Goal: Task Accomplishment & Management: Manage account settings

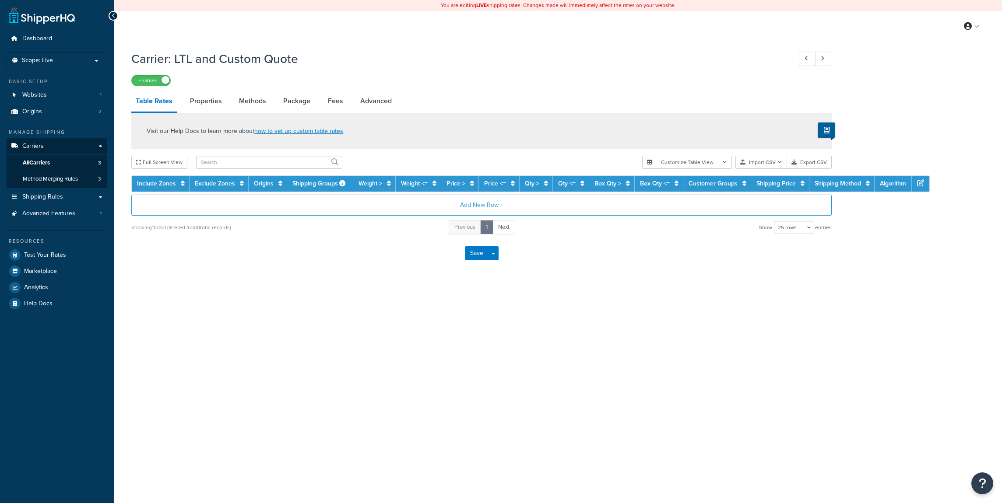
select select "25"
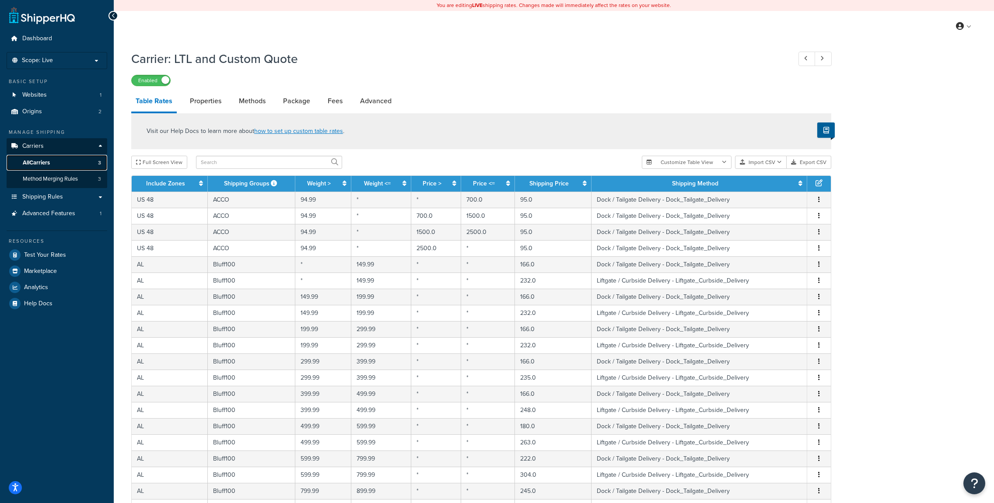
click at [46, 158] on link "All Carriers 3" at bounding box center [57, 163] width 101 height 16
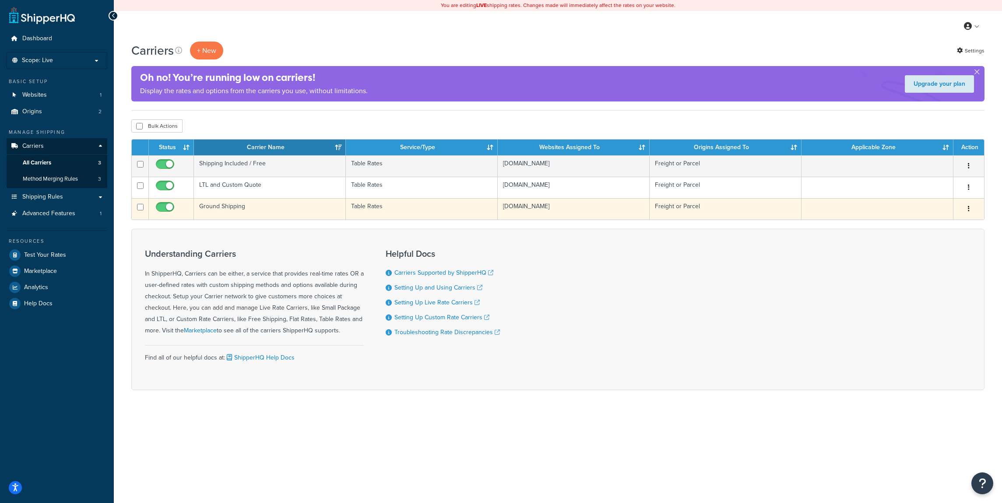
click at [302, 205] on td "Ground Shipping" at bounding box center [270, 208] width 152 height 21
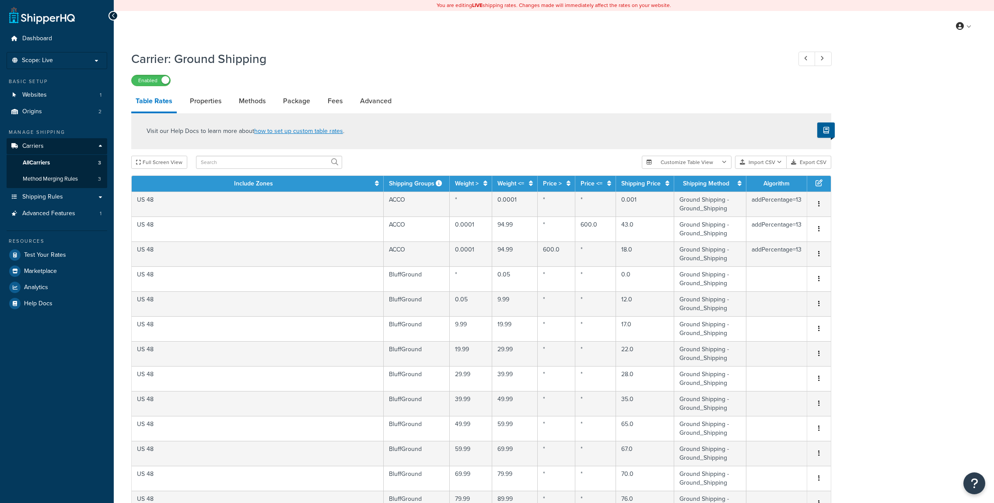
select select "25"
click at [379, 106] on link "Advanced" at bounding box center [376, 101] width 40 height 21
select select "false"
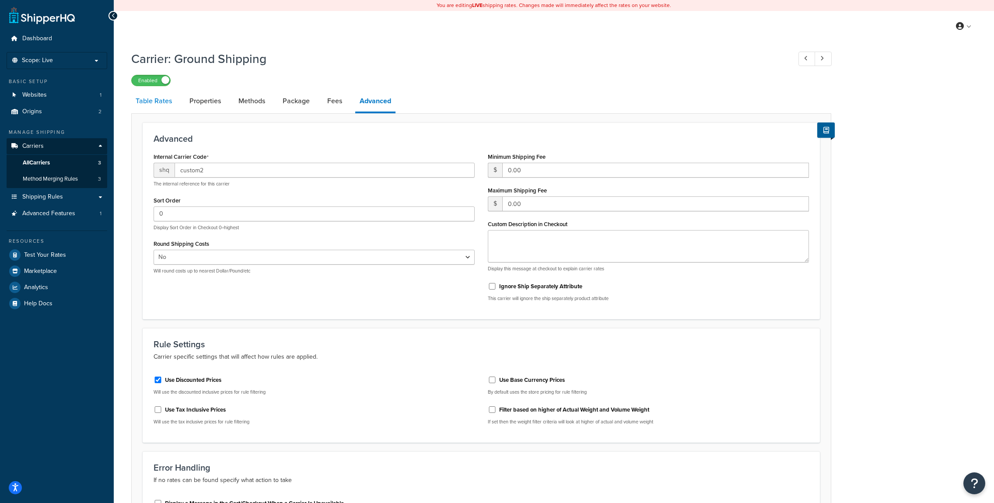
click at [156, 103] on link "Table Rates" at bounding box center [153, 101] width 45 height 21
select select "25"
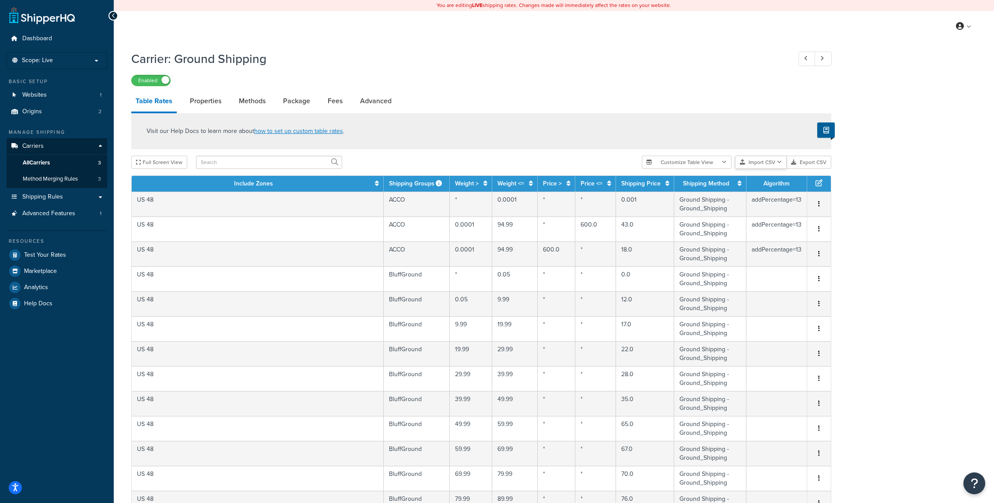
click at [766, 163] on button "Import CSV" at bounding box center [761, 162] width 52 height 13
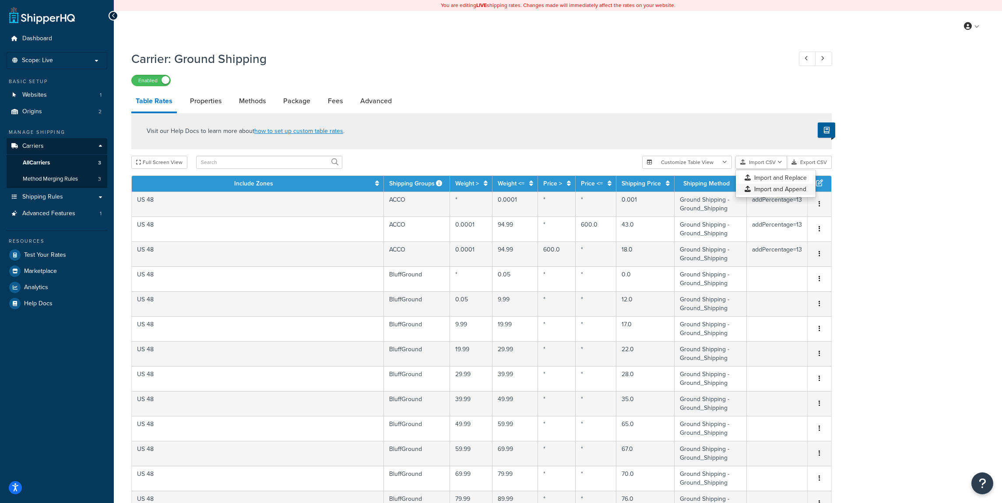
click at [773, 169] on div "Customize Table View Show all columns Show selected columns Import CSV Import a…" at bounding box center [736, 162] width 189 height 13
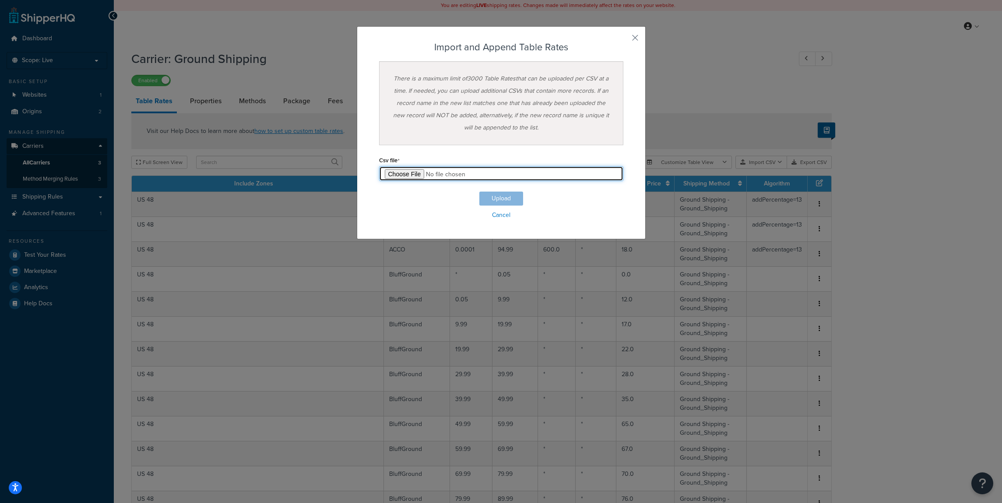
click at [393, 174] on input "file" at bounding box center [501, 173] width 244 height 15
type input "C:\fakepath\morse-shq-ups.csv"
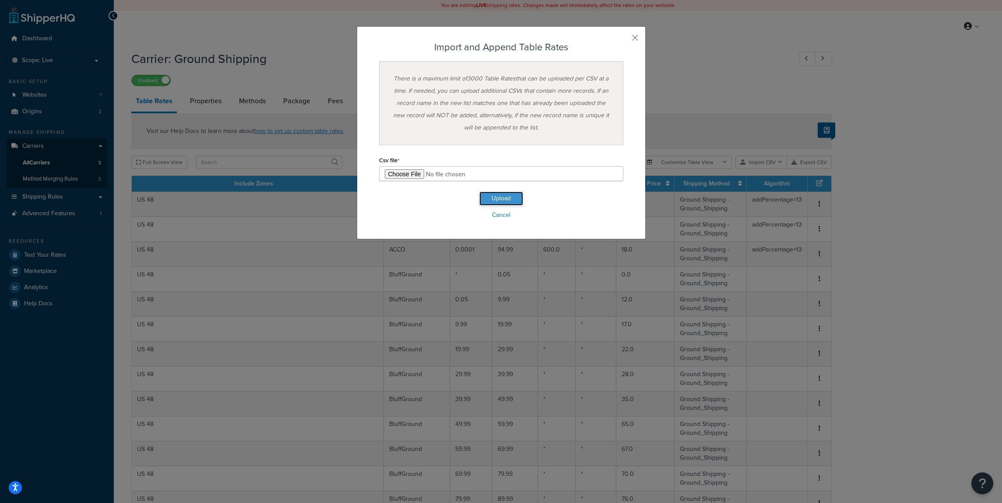
click at [501, 195] on button "Upload" at bounding box center [501, 199] width 44 height 14
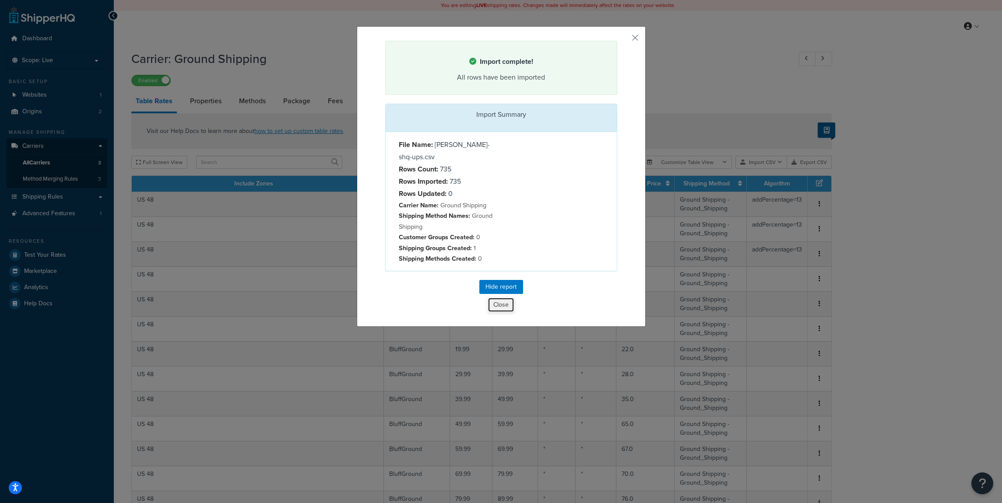
click at [493, 298] on button "Close" at bounding box center [501, 305] width 27 height 15
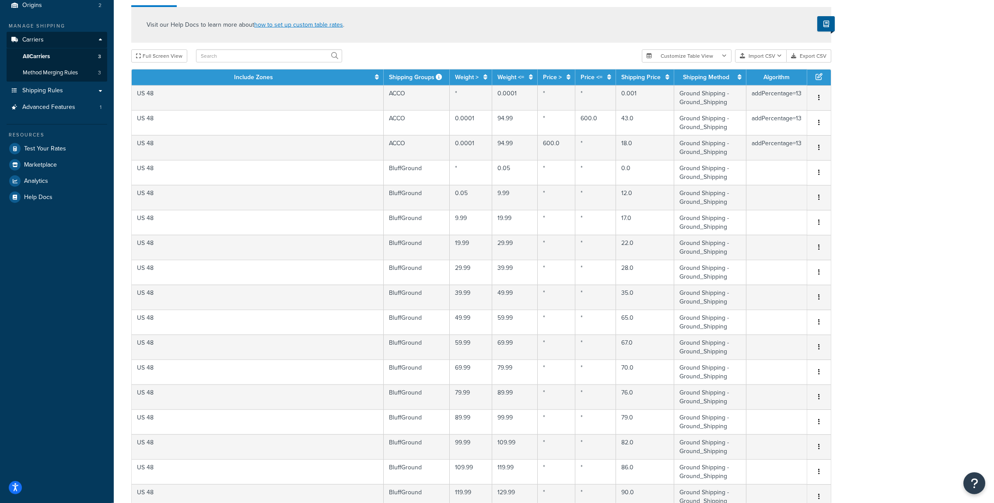
scroll to position [437, 0]
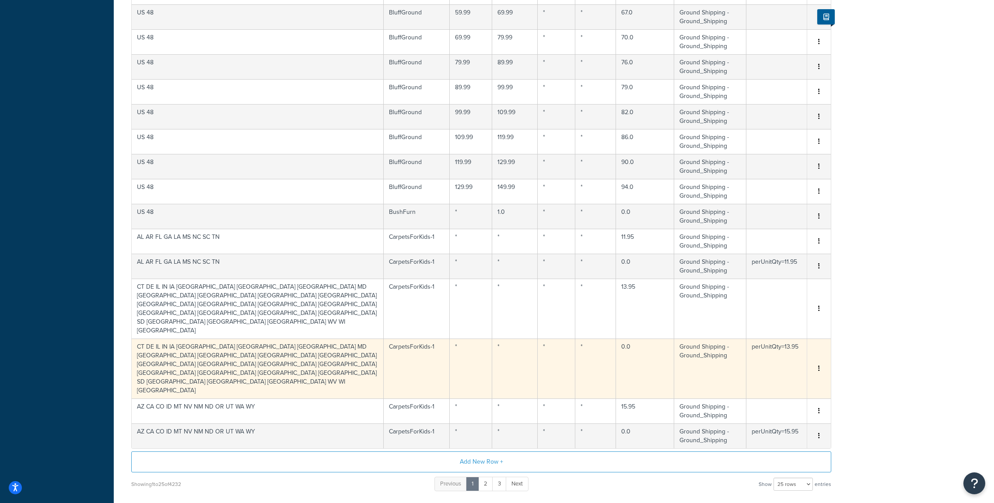
drag, startPoint x: 497, startPoint y: 101, endPoint x: 484, endPoint y: 316, distance: 215.7
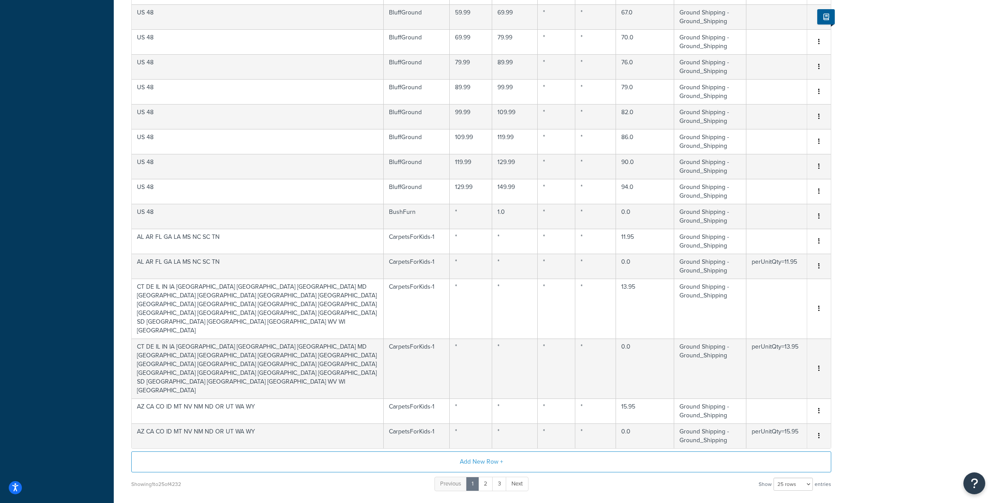
click at [475, 503] on button "Save" at bounding box center [477, 510] width 24 height 14
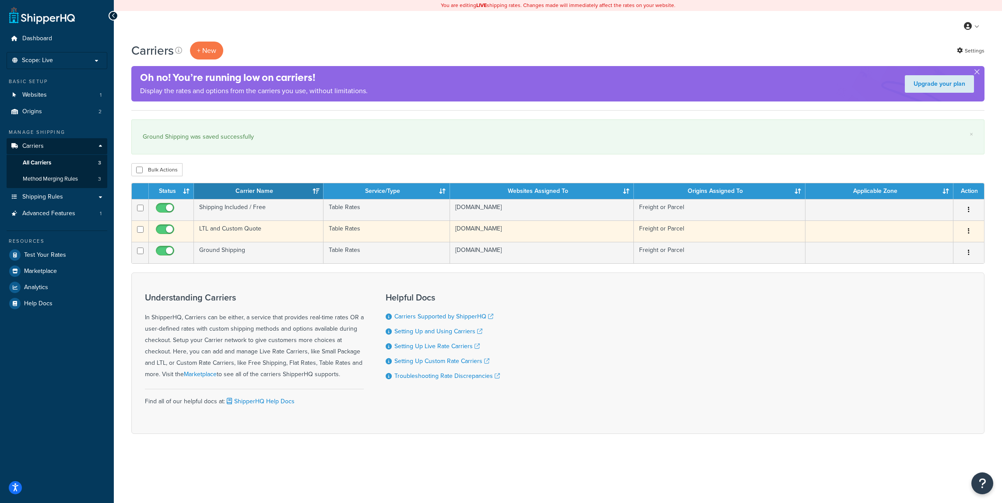
click at [263, 235] on td "LTL and Custom Quote" at bounding box center [259, 231] width 130 height 21
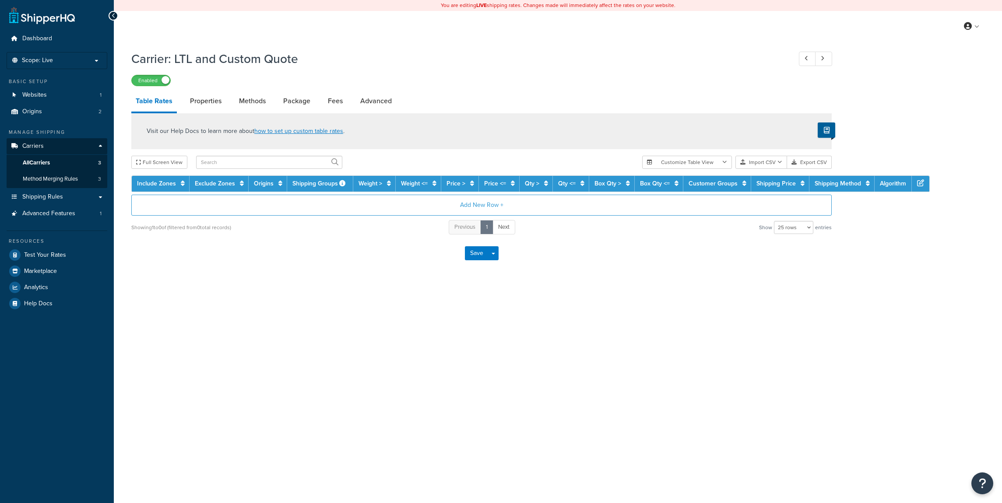
select select "25"
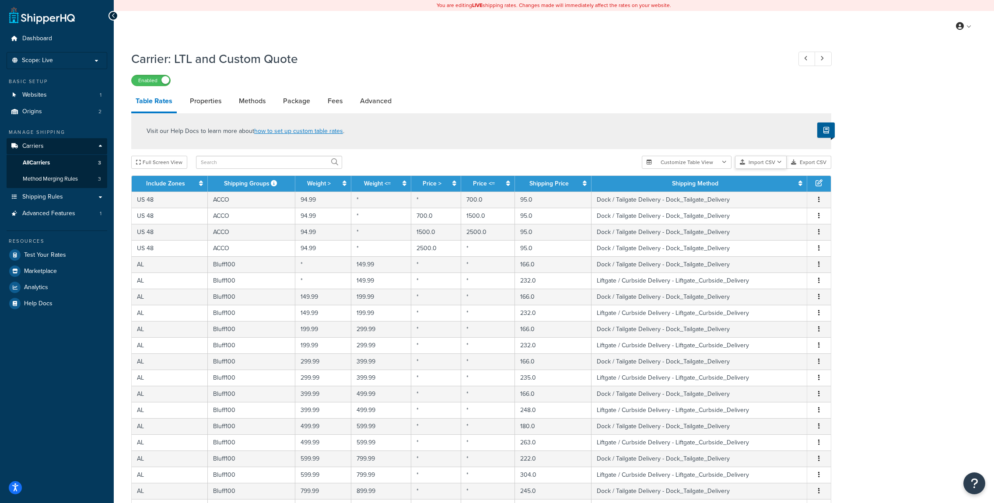
click at [761, 165] on button "Import CSV" at bounding box center [761, 162] width 52 height 13
click at [763, 169] on div "Customize Table View Show all columns Show selected columns Import CSV Import a…" at bounding box center [736, 162] width 189 height 13
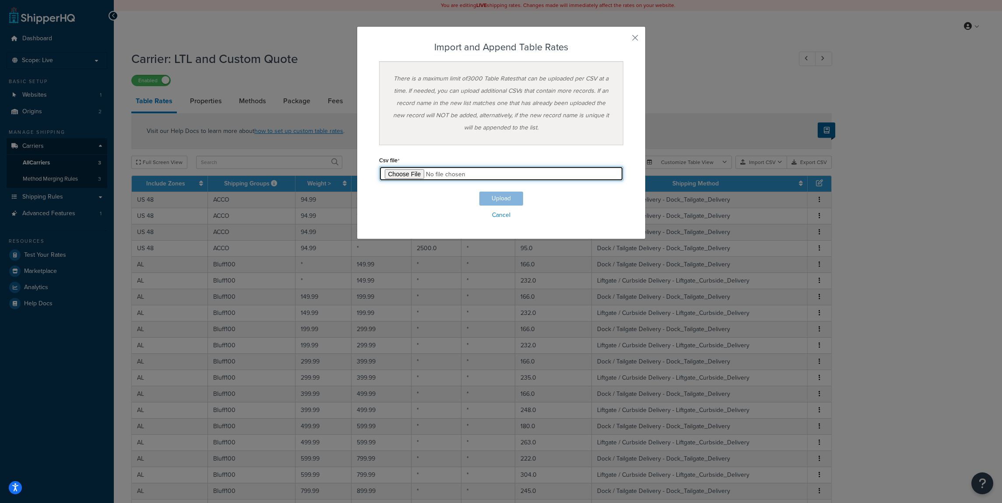
click at [398, 176] on input "file" at bounding box center [501, 173] width 244 height 15
type input "C:\fakepath\morse-shq-ltl-1.csv"
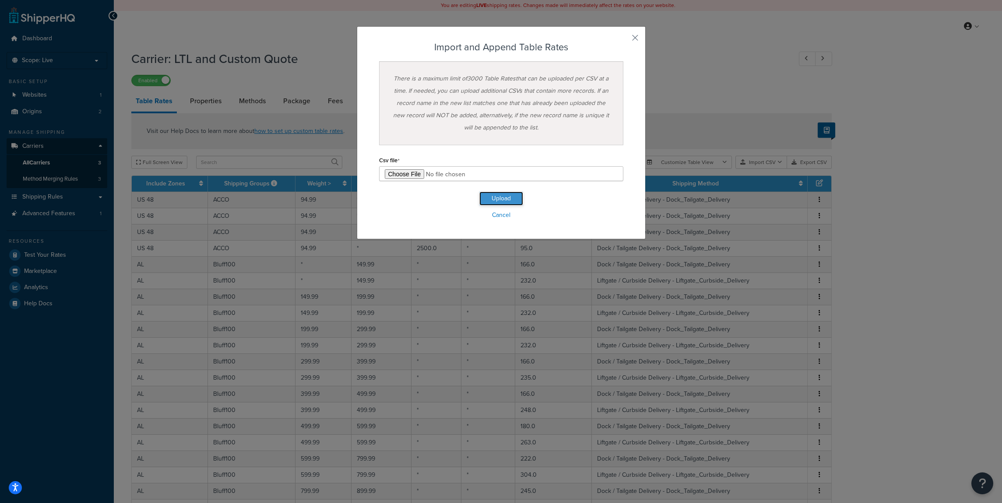
click at [504, 201] on button "Upload" at bounding box center [501, 199] width 44 height 14
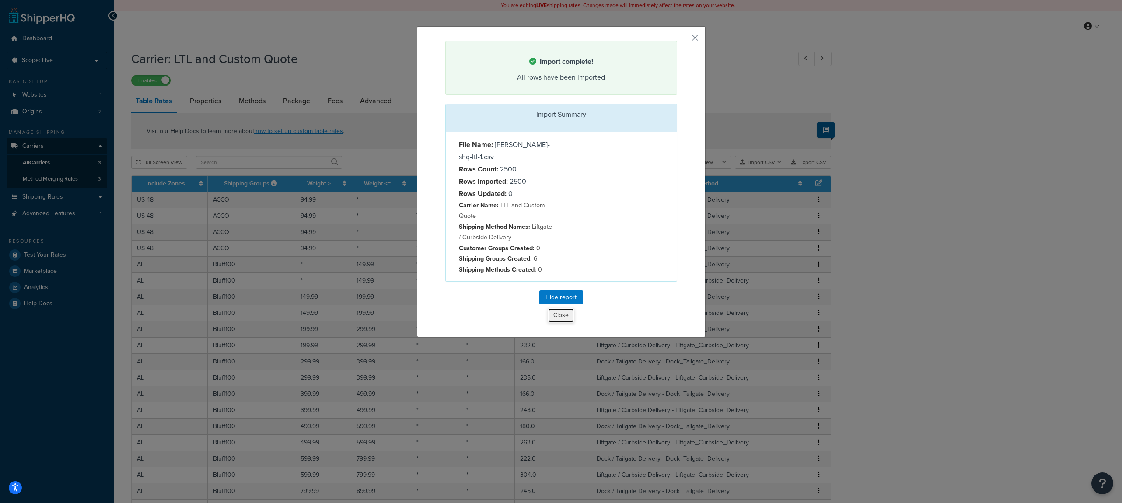
click at [561, 308] on button "Close" at bounding box center [561, 315] width 27 height 15
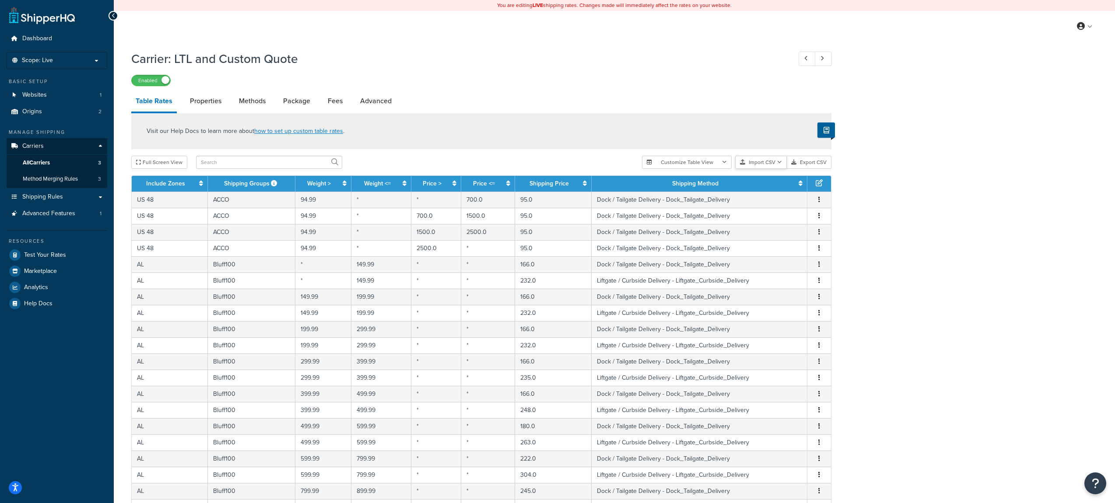
click at [766, 164] on button "Import CSV" at bounding box center [761, 162] width 52 height 13
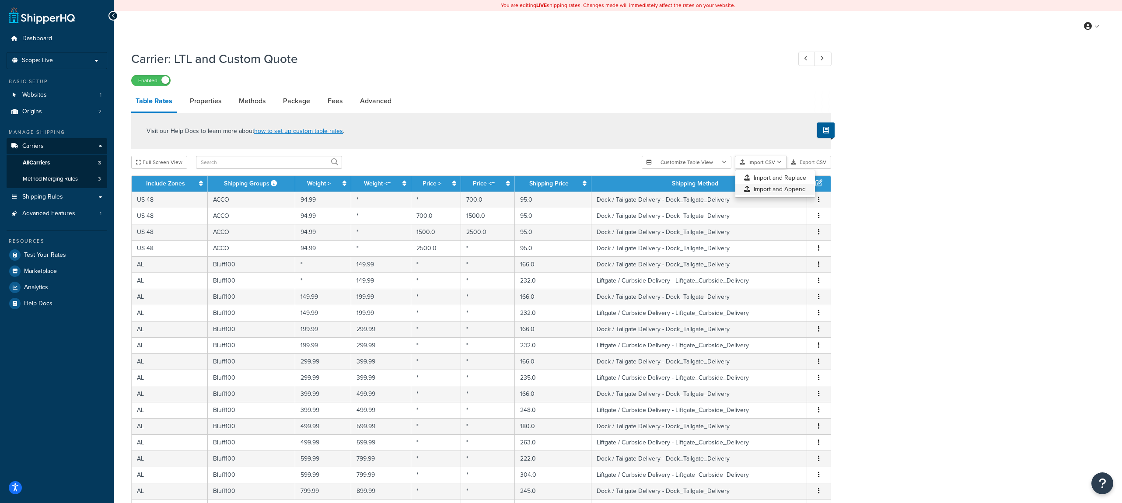
click at [771, 169] on div "Customize Table View Show all columns Show selected columns Import CSV Import a…" at bounding box center [736, 162] width 189 height 13
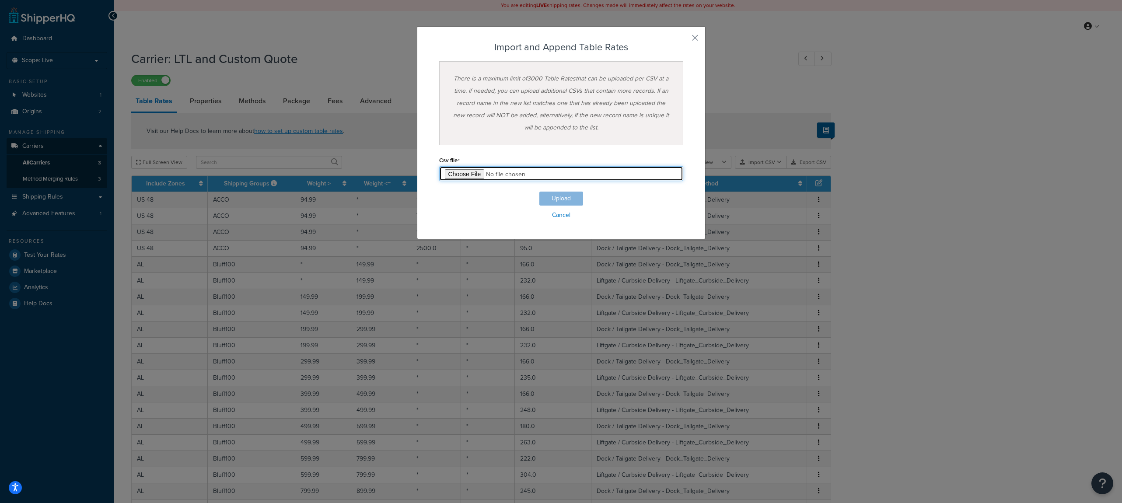
click at [464, 175] on input "file" at bounding box center [561, 173] width 244 height 15
type input "C:\fakepath\morse-shq-ltl-2.csv"
click at [562, 199] on button "Upload" at bounding box center [562, 199] width 44 height 14
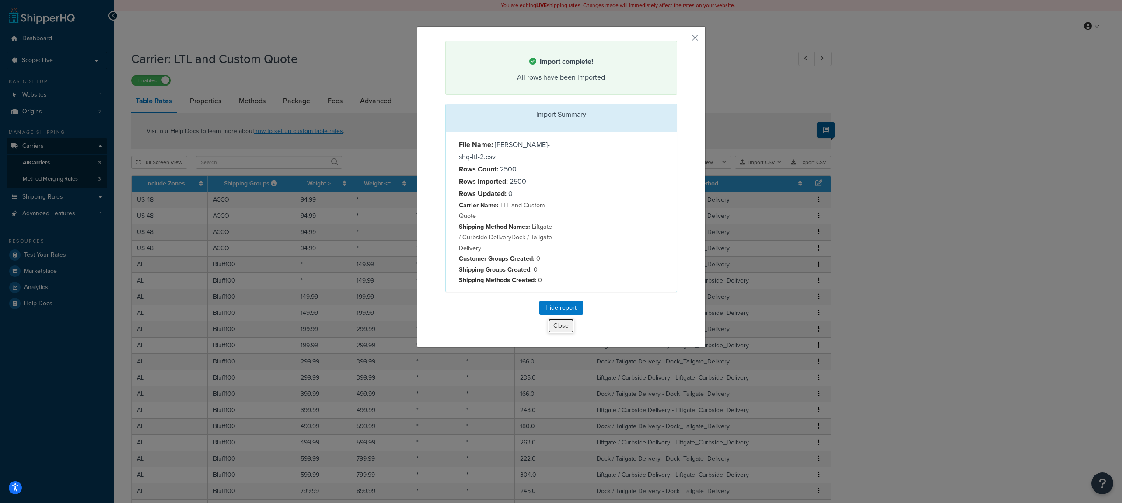
click at [561, 319] on button "Close" at bounding box center [561, 326] width 27 height 15
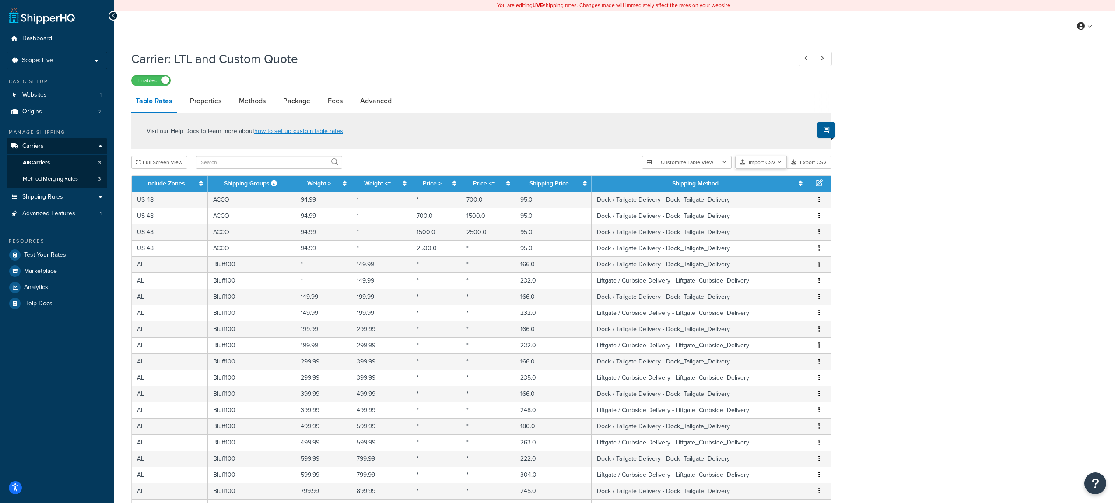
click at [761, 166] on button "Import CSV" at bounding box center [761, 162] width 52 height 13
click at [764, 169] on div "Customize Table View Show all columns Show selected columns Import CSV Import a…" at bounding box center [736, 162] width 189 height 13
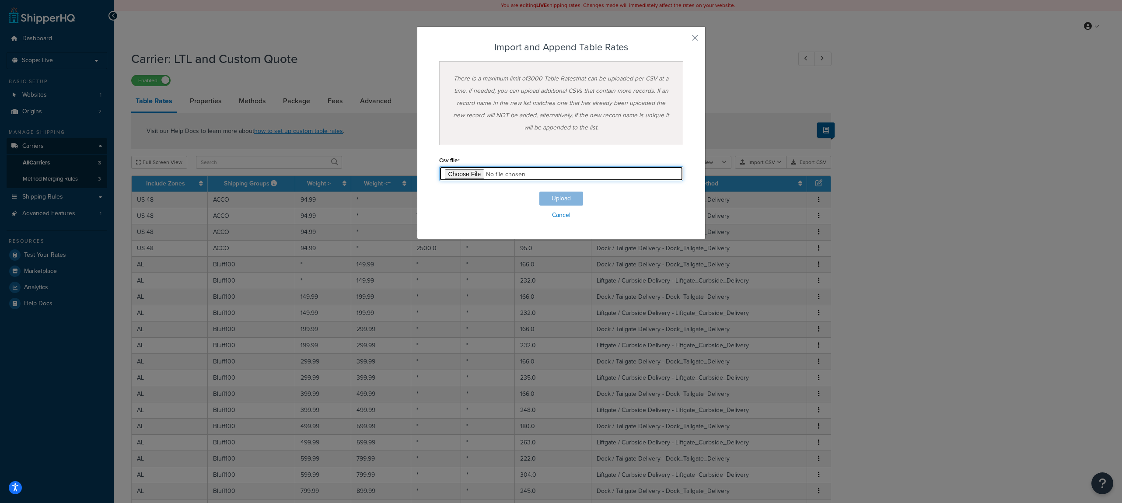
click at [457, 174] on input "file" at bounding box center [561, 173] width 244 height 15
type input "C:\fakepath\morse-shq-ltl-3.csv"
click at [566, 203] on button "Upload" at bounding box center [562, 199] width 44 height 14
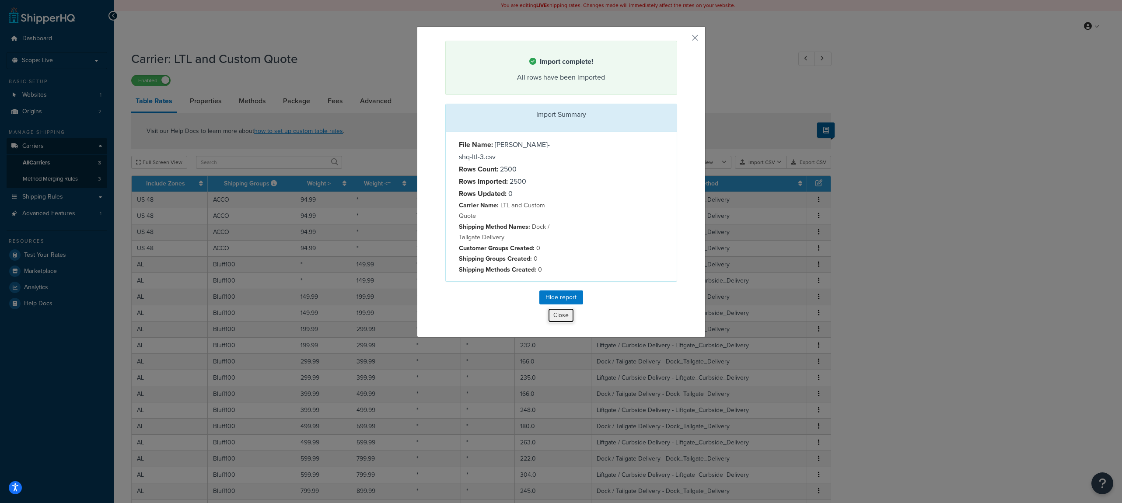
click at [554, 308] on button "Close" at bounding box center [561, 315] width 27 height 15
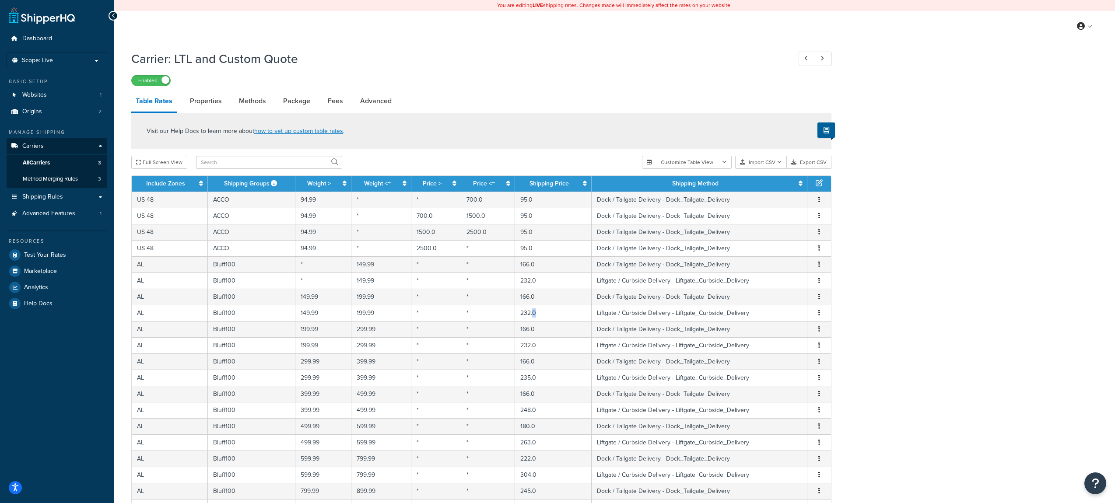
click at [554, 307] on td "232.0" at bounding box center [553, 313] width 77 height 16
select select "156482"
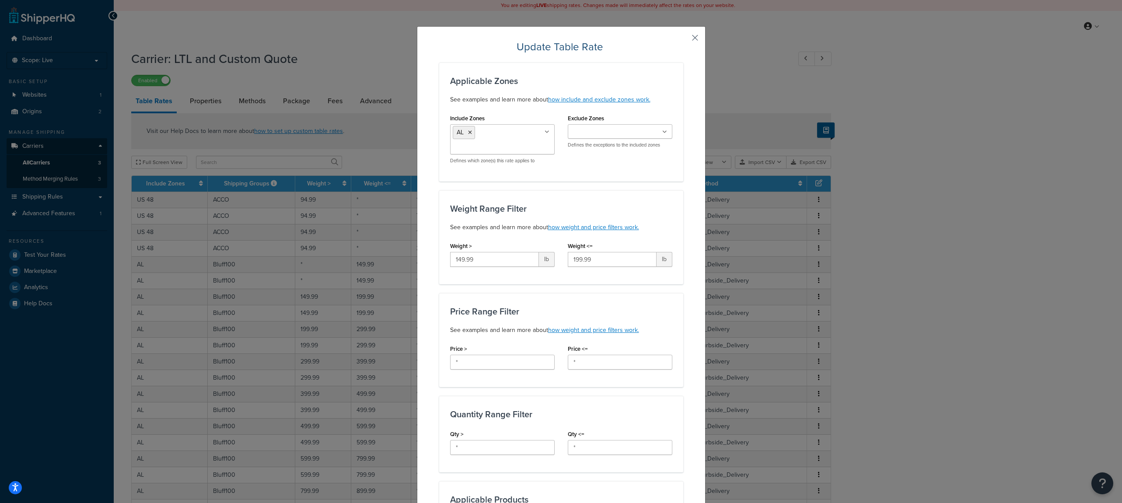
click at [684, 40] on button "button" at bounding box center [682, 41] width 2 height 2
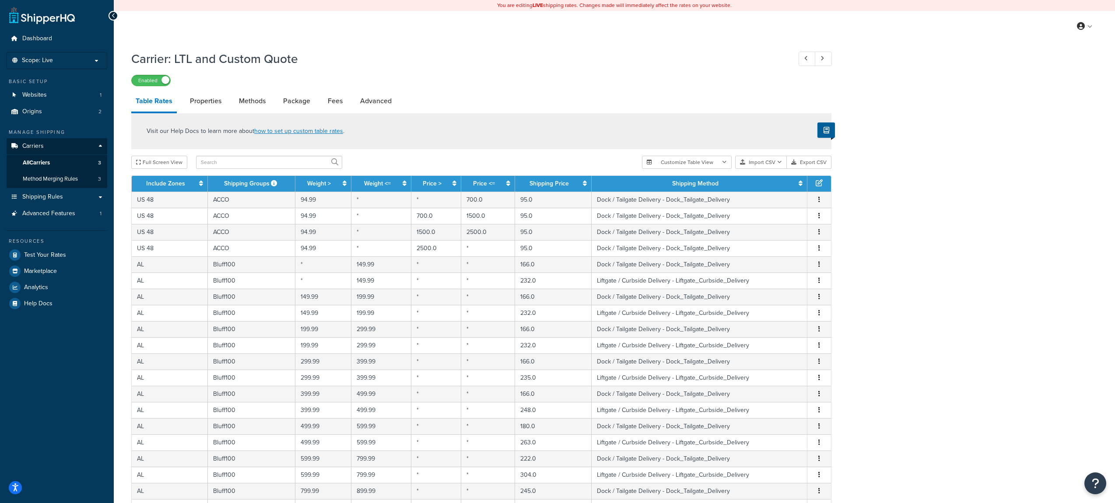
scroll to position [218, 0]
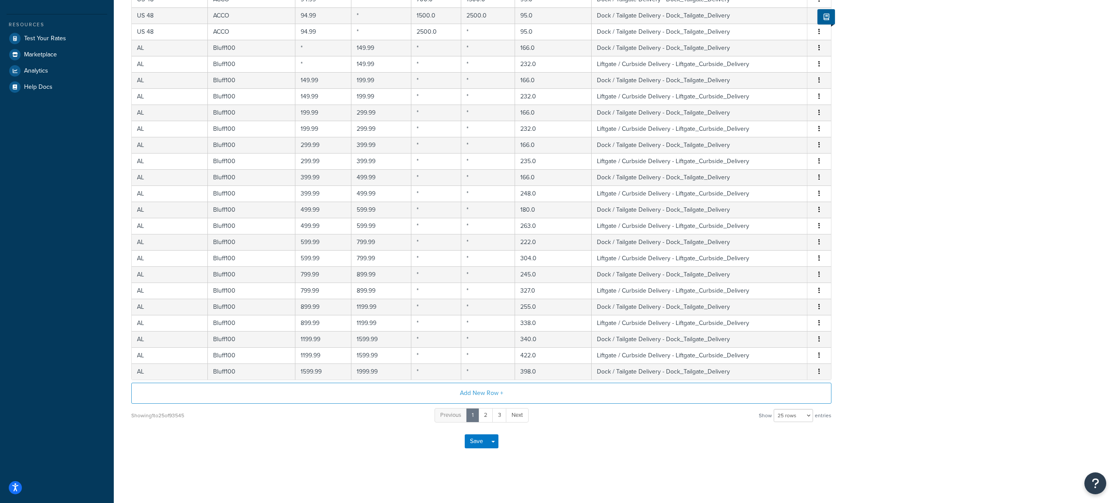
drag, startPoint x: 891, startPoint y: 230, endPoint x: 894, endPoint y: 368, distance: 137.9
click at [468, 442] on button "Save" at bounding box center [477, 442] width 24 height 14
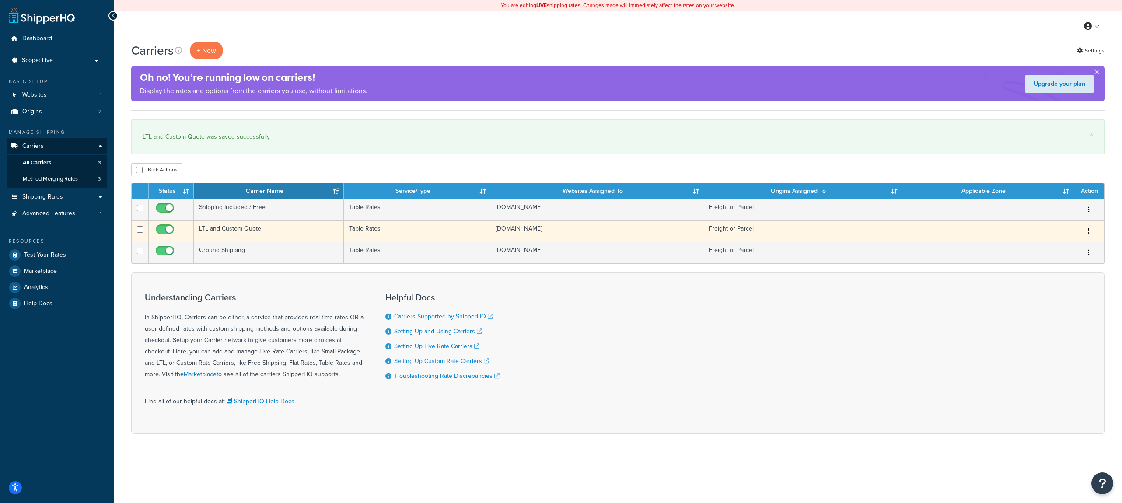
click at [262, 232] on td "LTL and Custom Quote" at bounding box center [269, 231] width 150 height 21
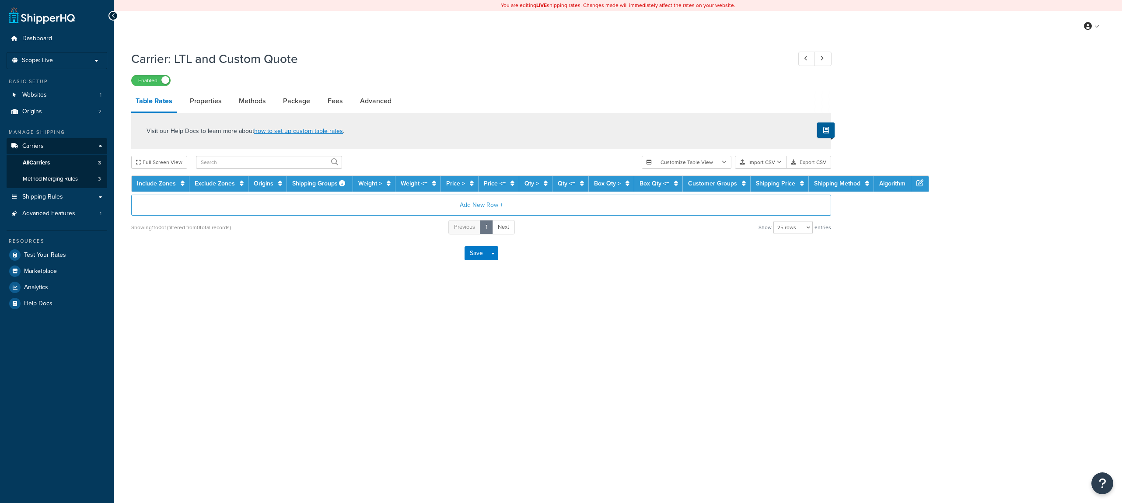
select select "25"
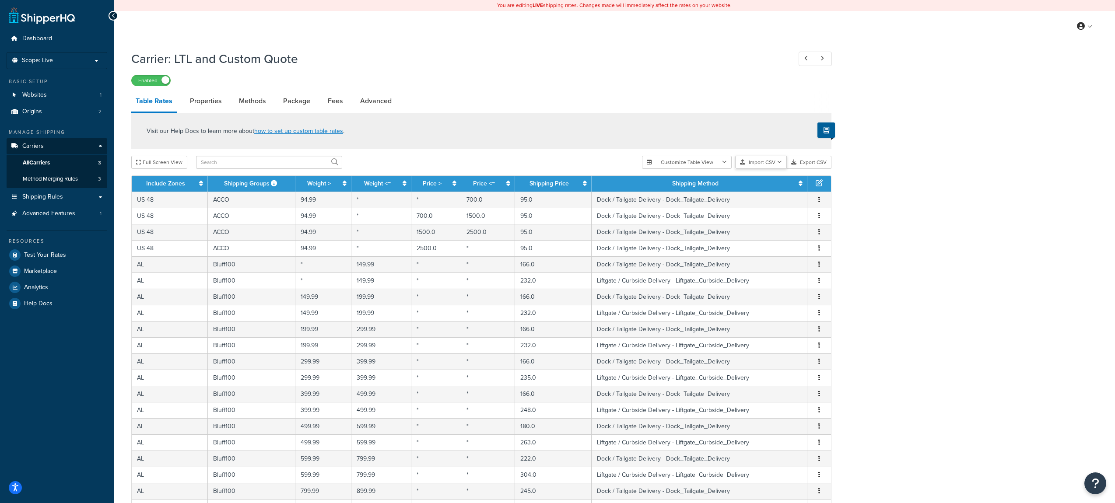
click at [766, 164] on button "Import CSV" at bounding box center [761, 162] width 52 height 13
click at [768, 169] on div "Customize Table View Show all columns Show selected columns Import CSV Import a…" at bounding box center [736, 162] width 189 height 13
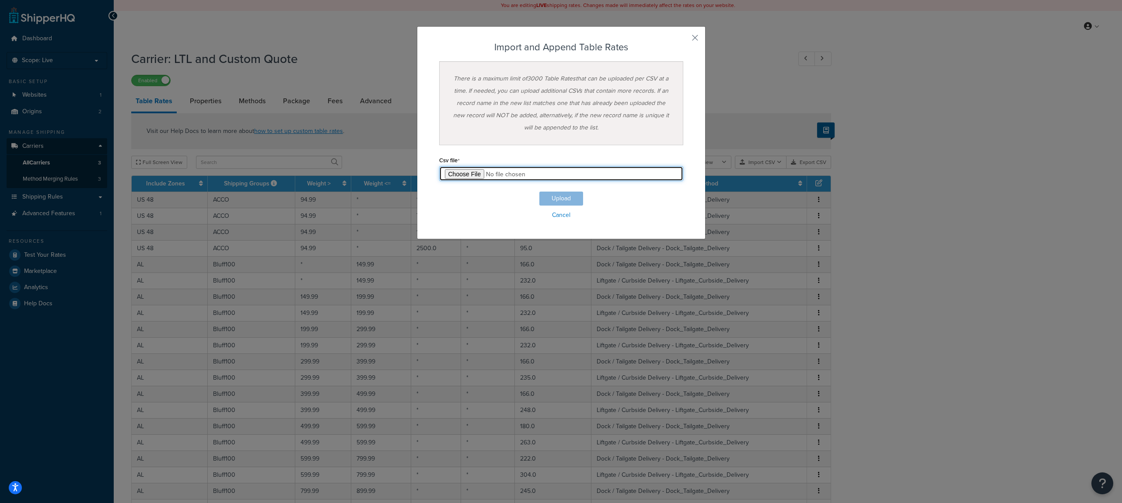
click at [456, 170] on input "file" at bounding box center [561, 173] width 244 height 15
type input "C:\fakepath\morse-shq-ltl-4.csv"
click at [557, 196] on button "Upload" at bounding box center [562, 199] width 44 height 14
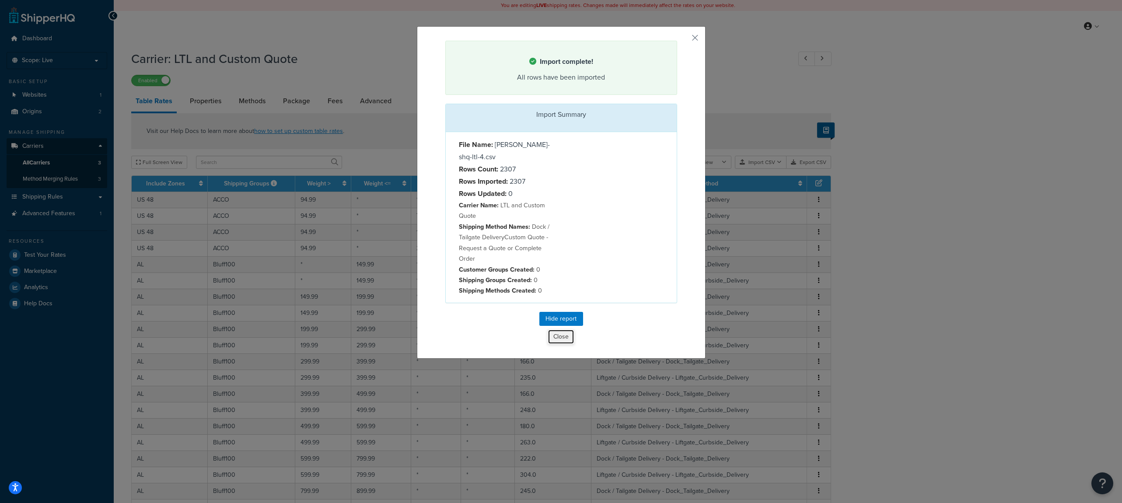
click at [566, 330] on button "Close" at bounding box center [561, 337] width 27 height 15
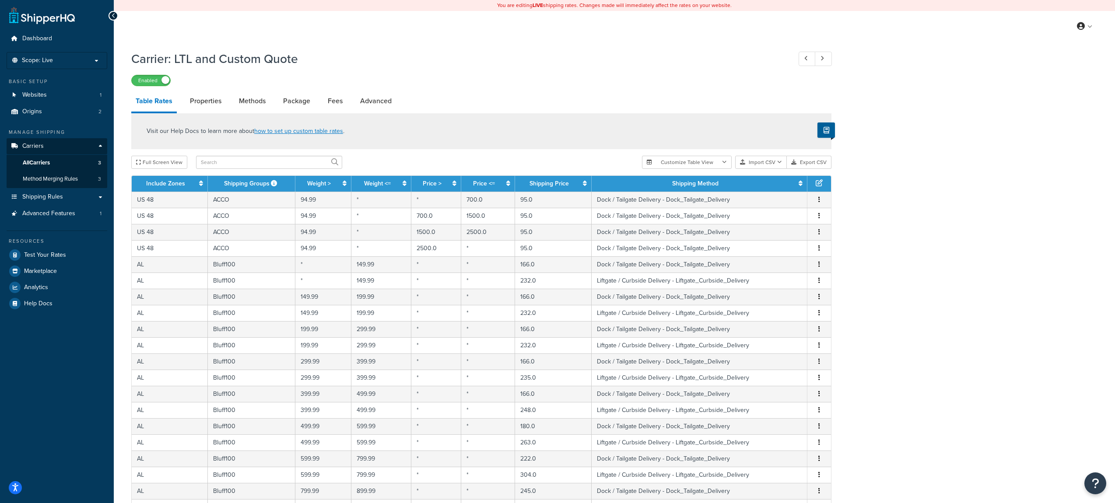
scroll to position [218, 0]
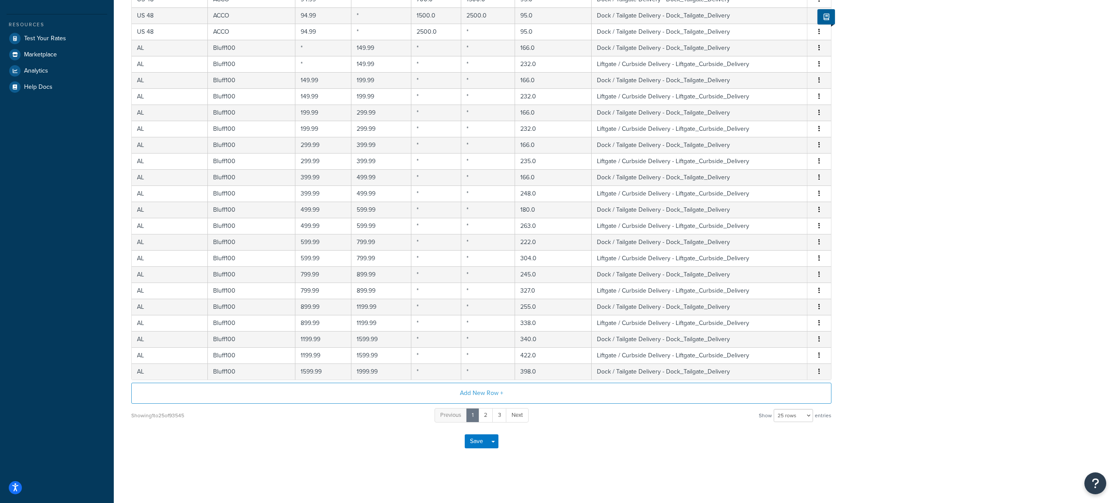
drag, startPoint x: 935, startPoint y: 372, endPoint x: 932, endPoint y: 404, distance: 32.5
click at [476, 439] on button "Save" at bounding box center [477, 442] width 24 height 14
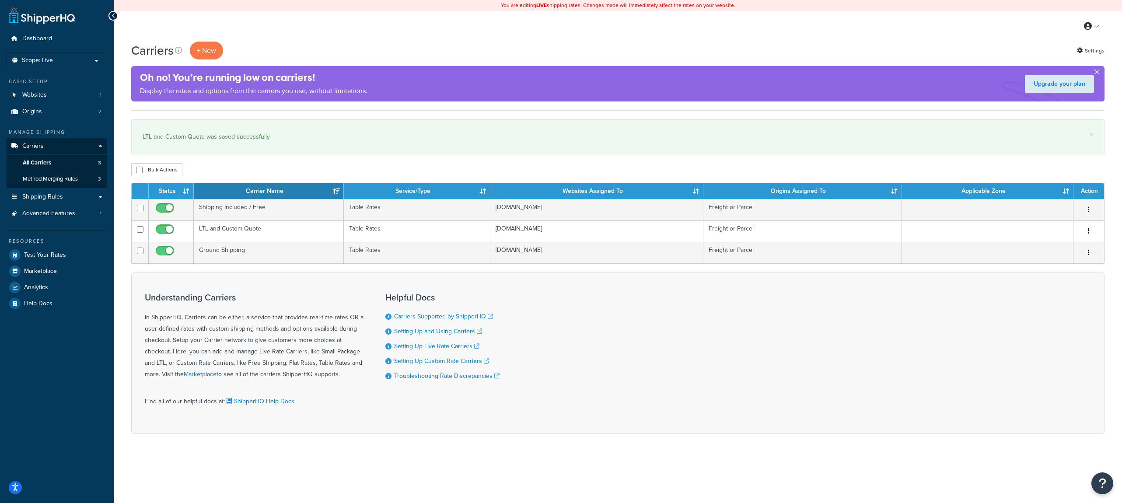
click at [182, 270] on form "Status Carrier Name Service/Type Websites Assigned To Origins Assigned To Appli…" at bounding box center [618, 308] width 974 height 251
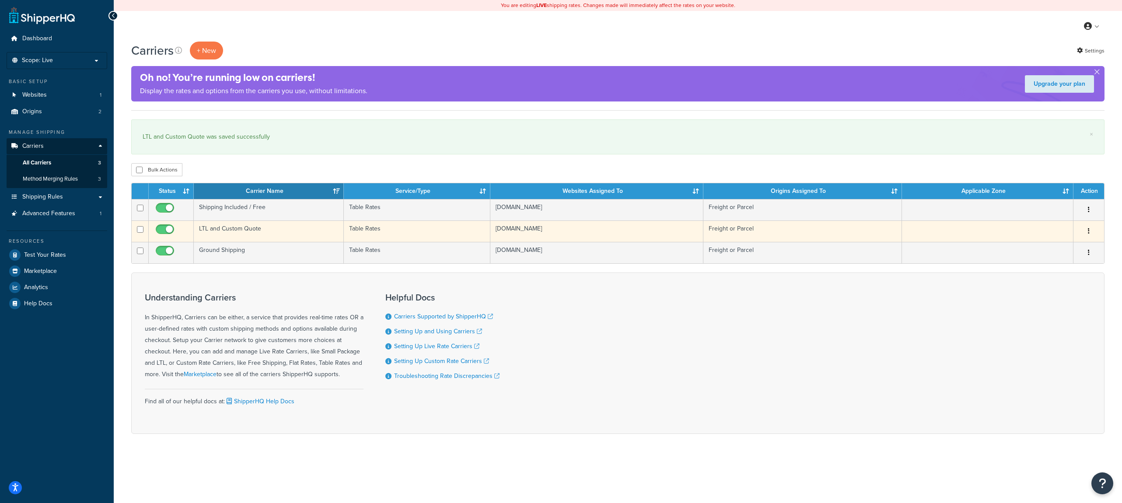
click at [259, 230] on td "LTL and Custom Quote" at bounding box center [269, 231] width 150 height 21
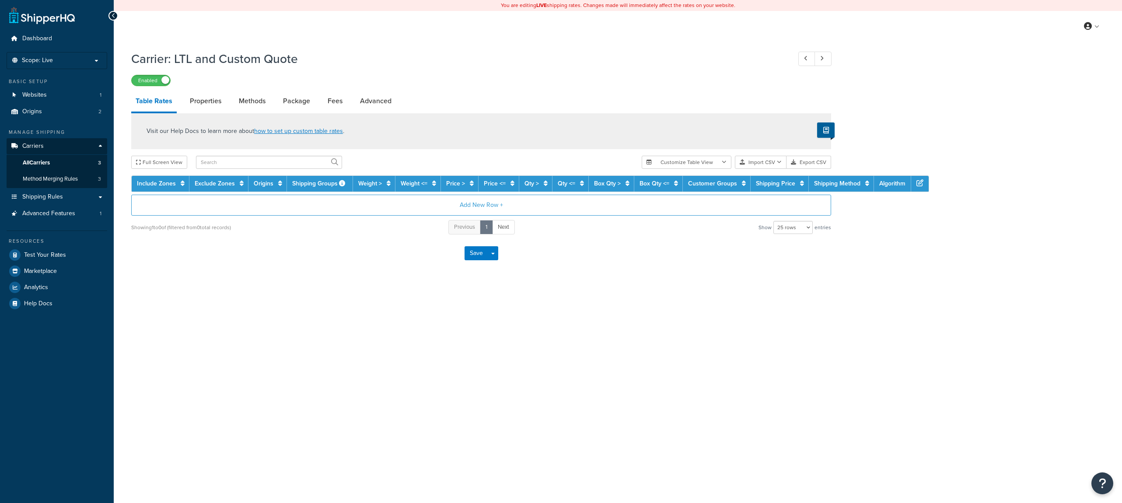
select select "25"
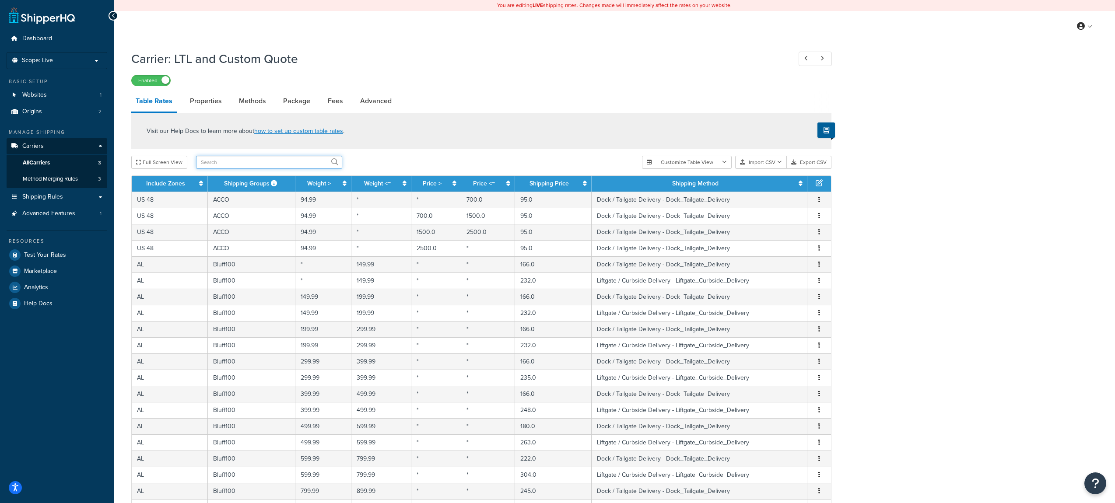
click at [232, 168] on input "text" at bounding box center [269, 162] width 146 height 13
type input "[PERSON_NAME]"
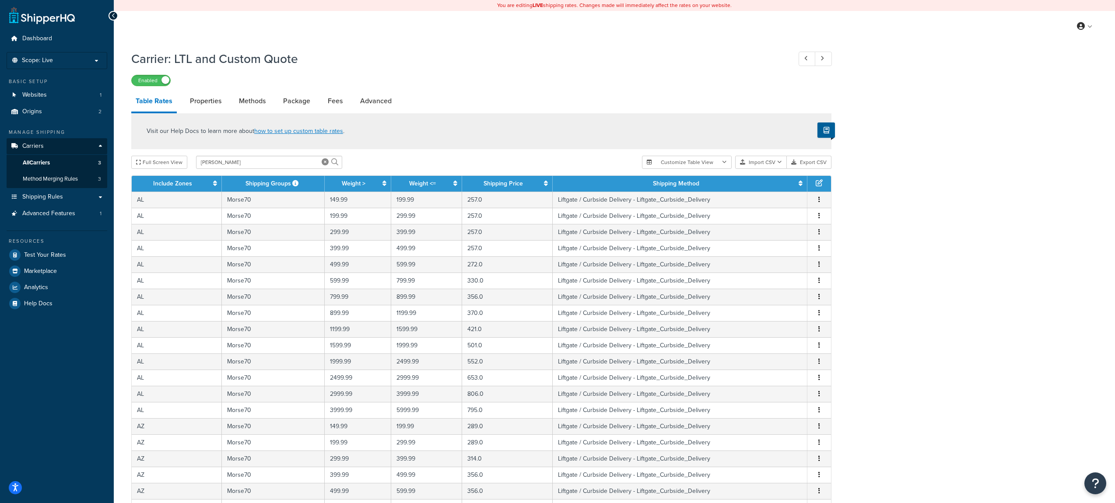
scroll to position [218, 0]
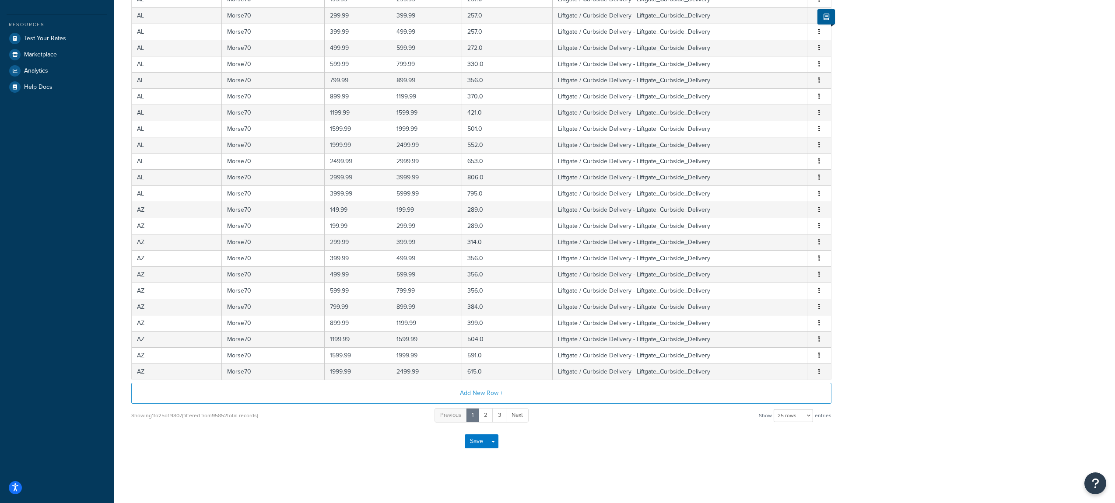
drag, startPoint x: 933, startPoint y: 166, endPoint x: 938, endPoint y: 266, distance: 99.5
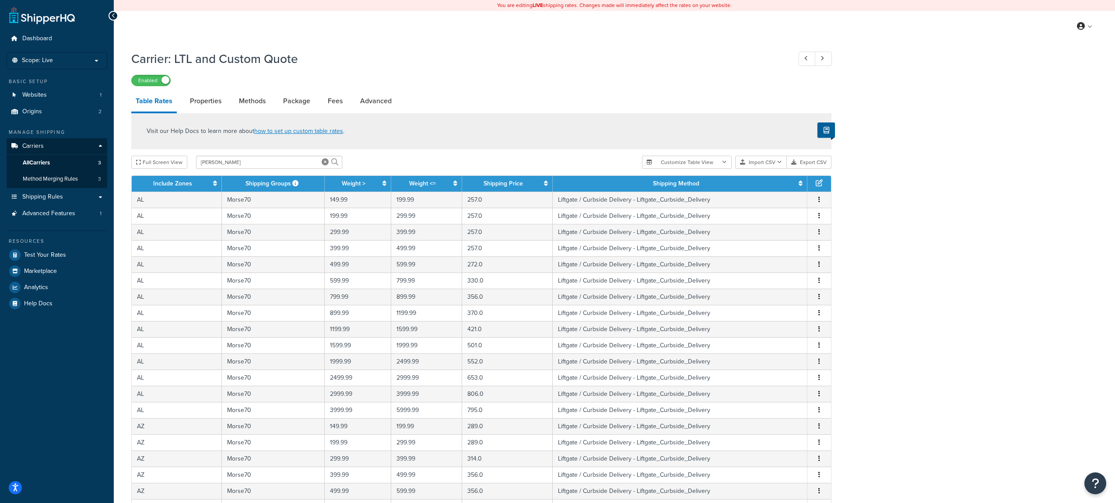
drag, startPoint x: 955, startPoint y: 378, endPoint x: 913, endPoint y: 174, distance: 208.1
click at [60, 162] on link "All Carriers 3" at bounding box center [57, 163] width 101 height 16
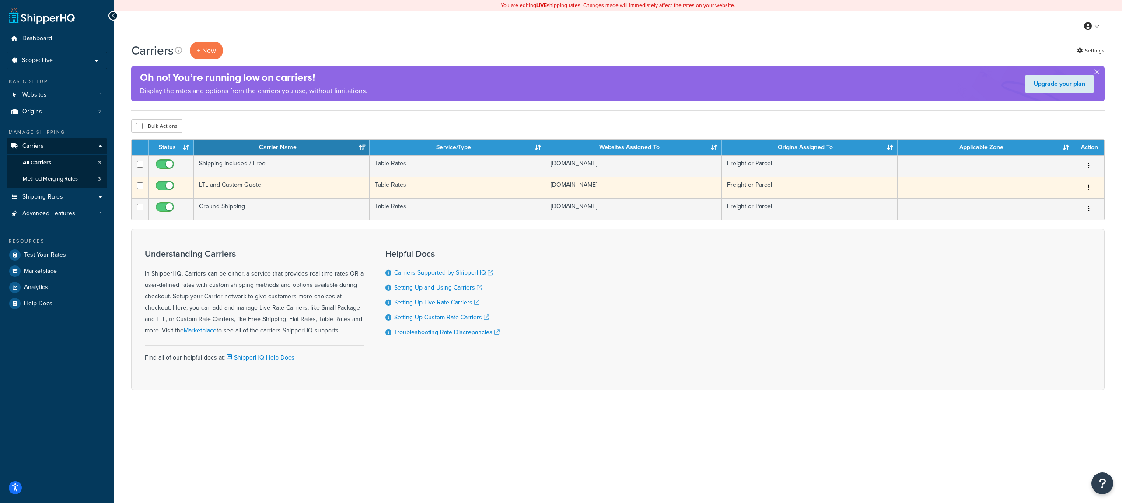
click at [248, 190] on td "LTL and Custom Quote" at bounding box center [282, 187] width 176 height 21
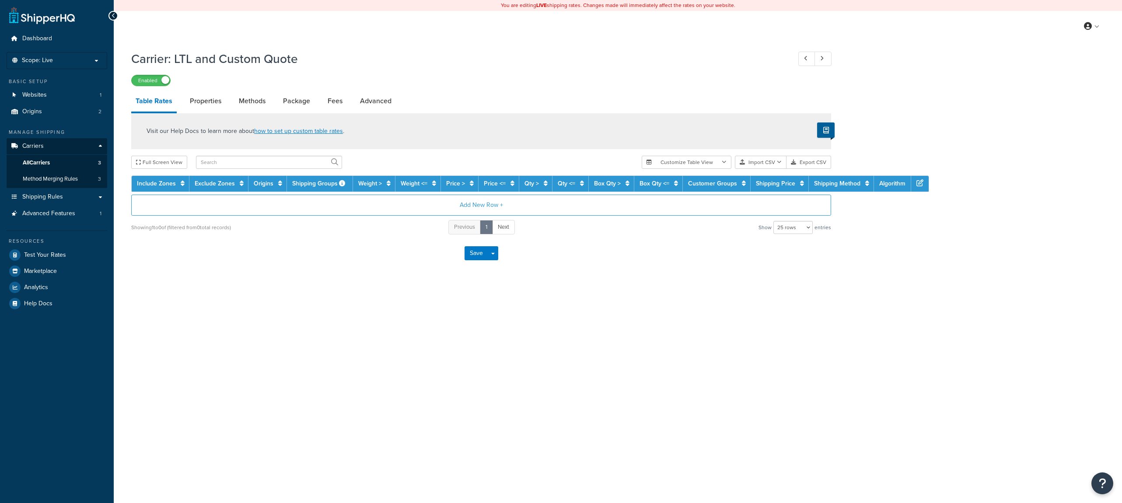
select select "25"
click at [64, 203] on link "Shipping Rules" at bounding box center [57, 197] width 101 height 16
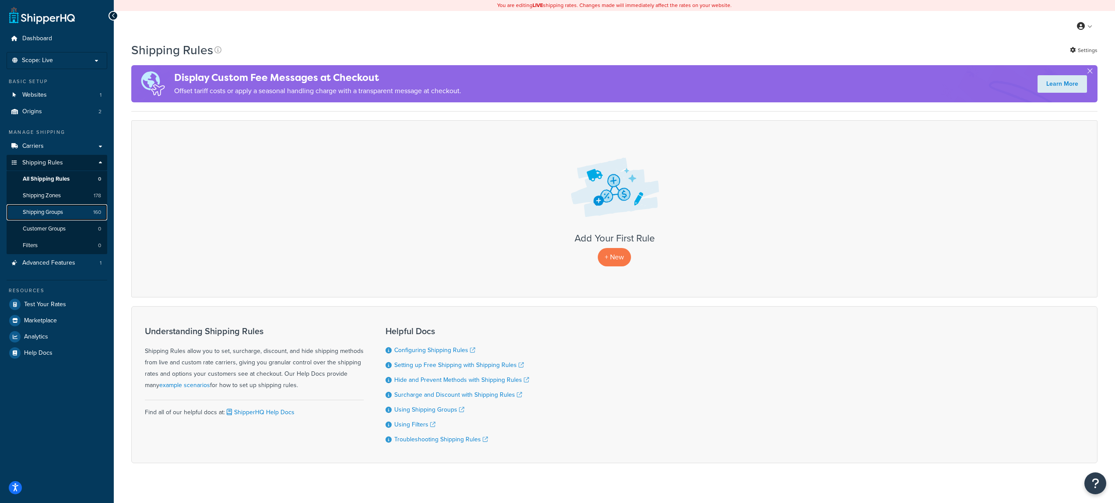
click at [55, 213] on span "Shipping Groups" at bounding box center [43, 212] width 40 height 7
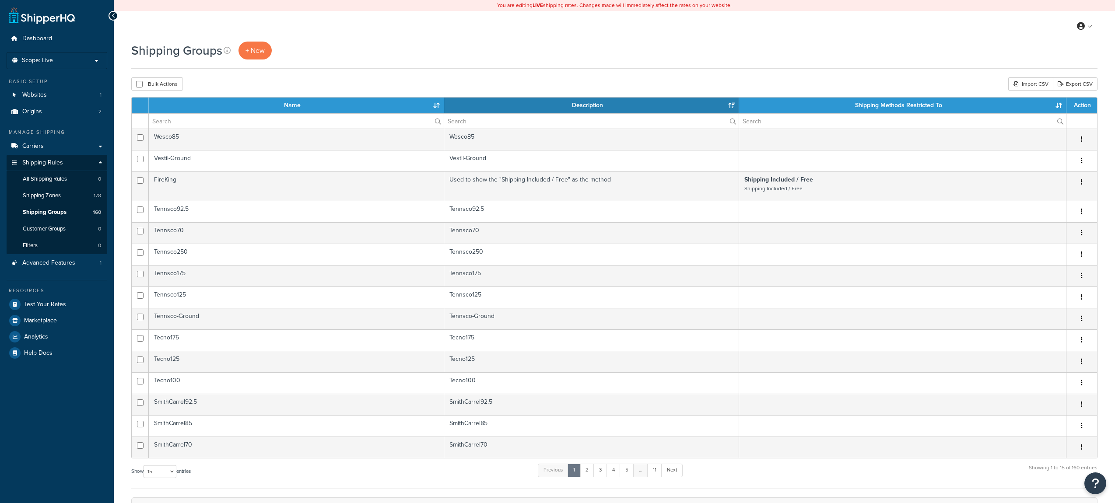
select select "15"
click at [198, 116] on input "text" at bounding box center [296, 121] width 295 height 15
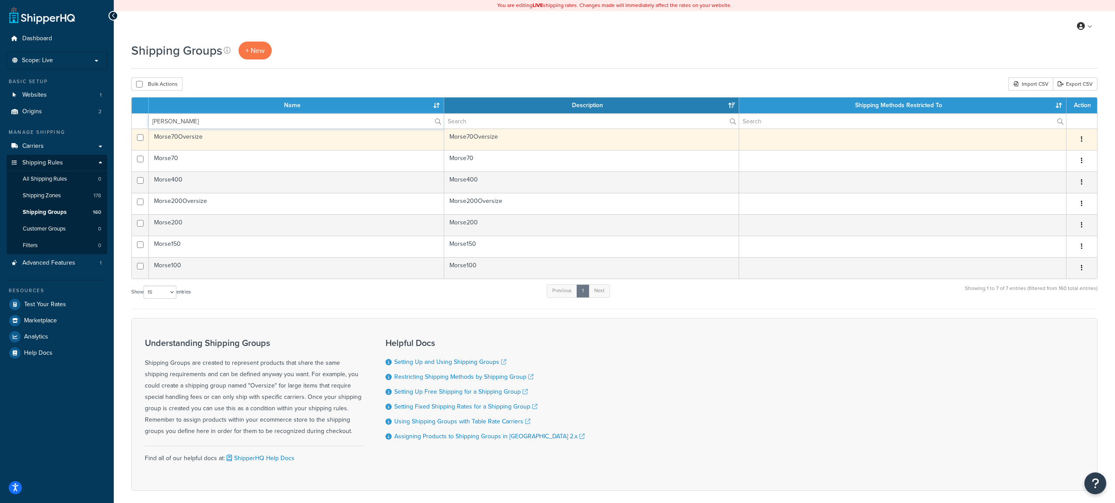
type input "morse"
click at [1080, 141] on button "button" at bounding box center [1082, 140] width 12 height 14
click at [1052, 158] on link "Edit" at bounding box center [1046, 157] width 69 height 18
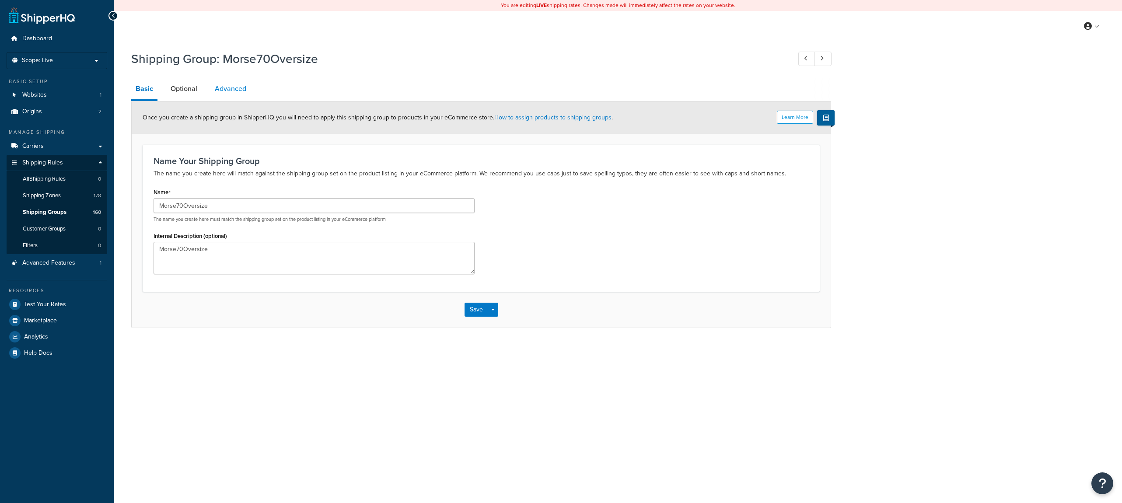
click at [230, 90] on link "Advanced" at bounding box center [230, 88] width 40 height 21
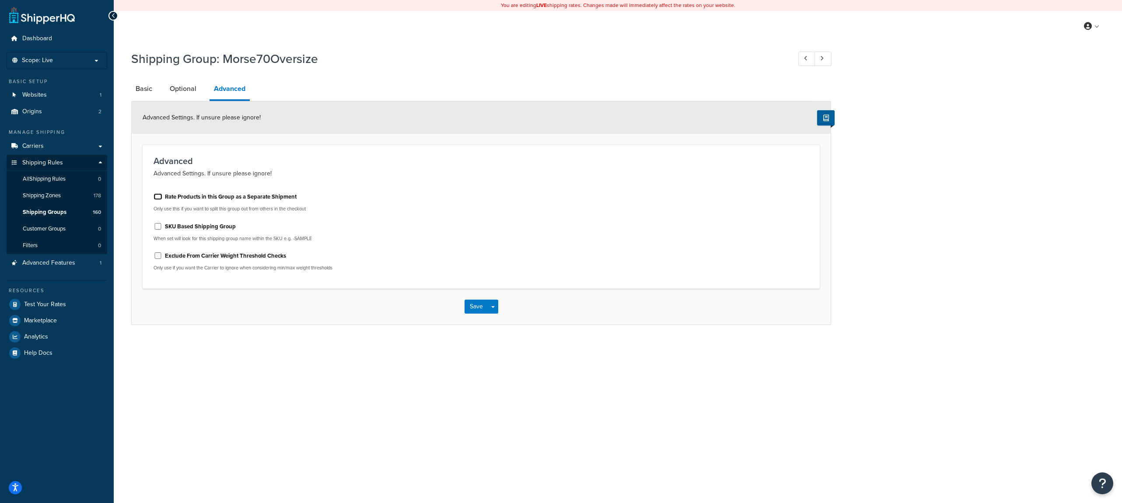
click at [158, 195] on input "Rate Products in this Group as a Separate Shipment" at bounding box center [158, 196] width 9 height 7
checkbox input "true"
click at [475, 309] on button "Save" at bounding box center [477, 307] width 24 height 14
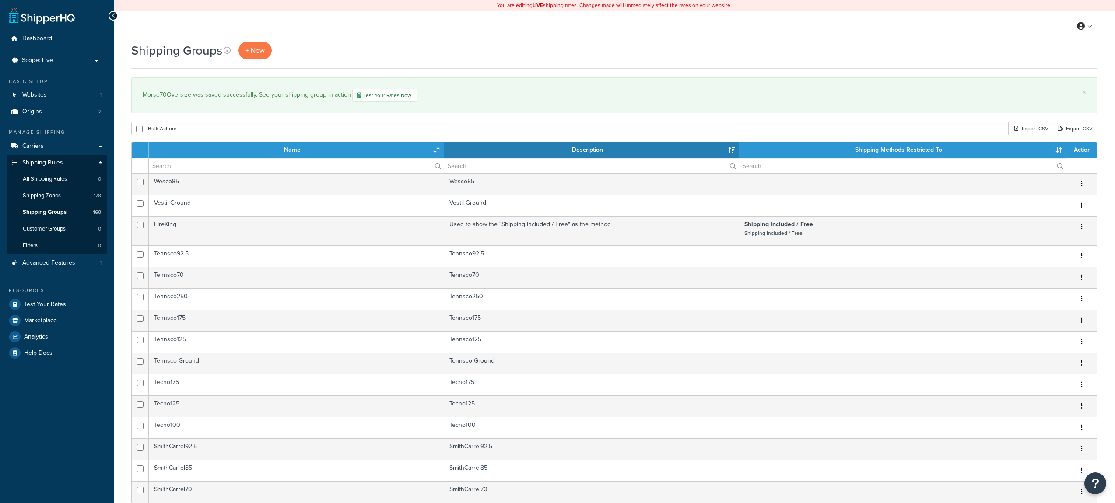
select select "15"
click at [186, 169] on input "text" at bounding box center [296, 165] width 295 height 15
drag, startPoint x: 145, startPoint y: 95, endPoint x: 160, endPoint y: 96, distance: 15.3
click at [160, 96] on div "Morse70Oversize was saved successfully. See your shipping group in action Test …" at bounding box center [615, 95] width 944 height 13
copy div "Morse"
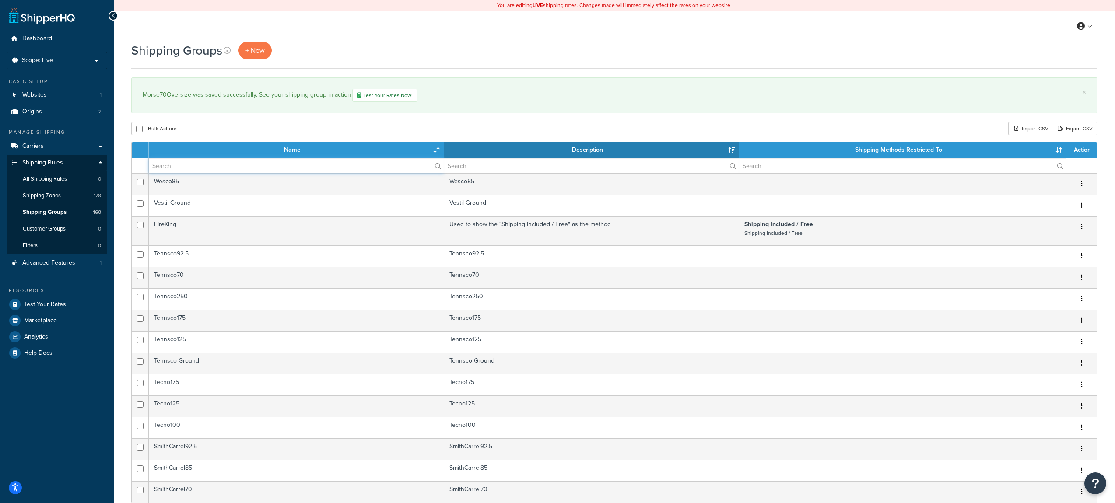
click at [172, 168] on input "text" at bounding box center [296, 165] width 295 height 15
paste input "Morse"
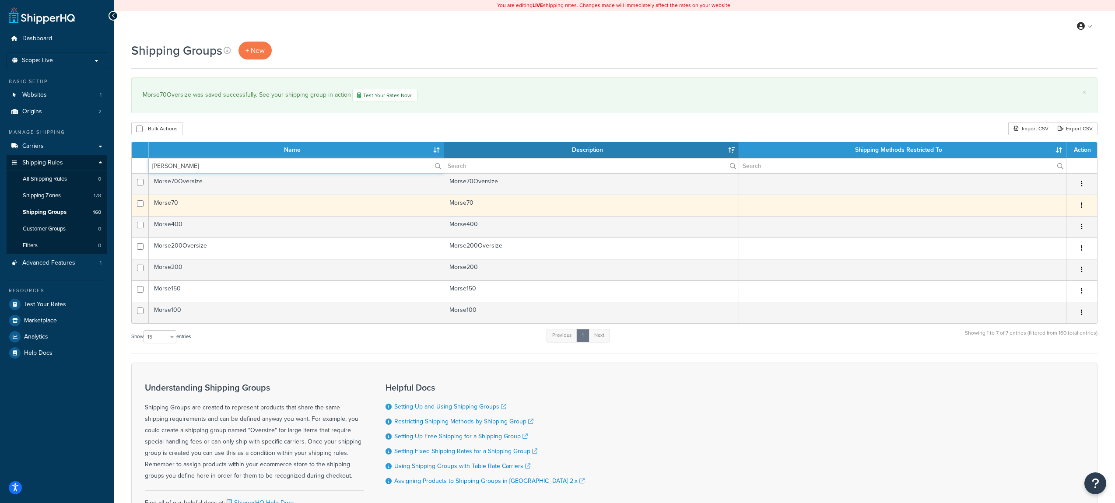
type input "Morse"
click at [1082, 207] on icon "button" at bounding box center [1082, 205] width 2 height 6
click at [1058, 222] on link "Edit" at bounding box center [1046, 224] width 69 height 18
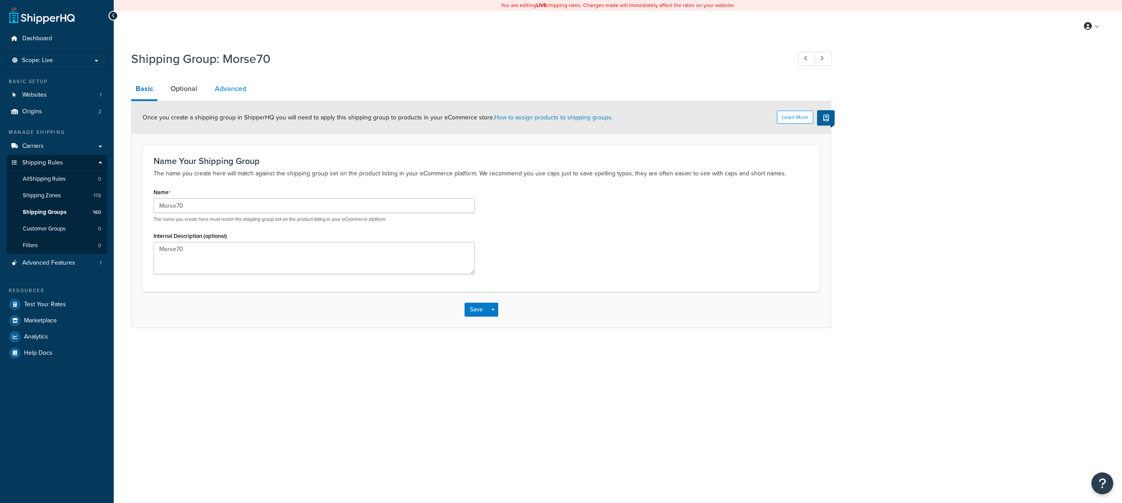
click at [228, 90] on link "Advanced" at bounding box center [230, 88] width 40 height 21
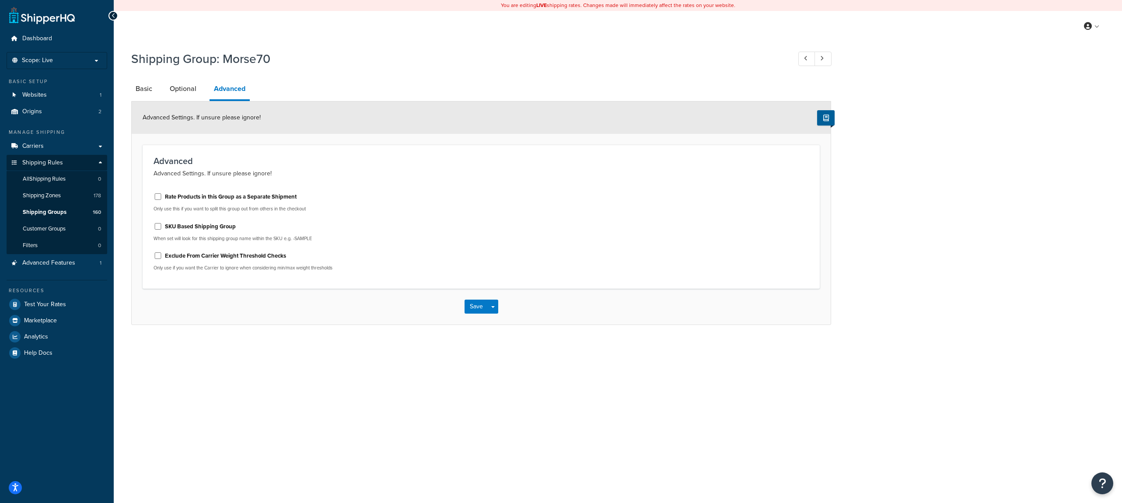
click at [189, 196] on label "Rate Products in this Group as a Separate Shipment" at bounding box center [231, 197] width 132 height 8
click at [162, 196] on input "Rate Products in this Group as a Separate Shipment" at bounding box center [158, 196] width 9 height 7
checkbox input "true"
click at [460, 313] on div "Save Save Dropdown Save and Edit Save and Duplicate Save and Create New" at bounding box center [481, 307] width 699 height 36
click at [474, 309] on button "Save" at bounding box center [477, 307] width 24 height 14
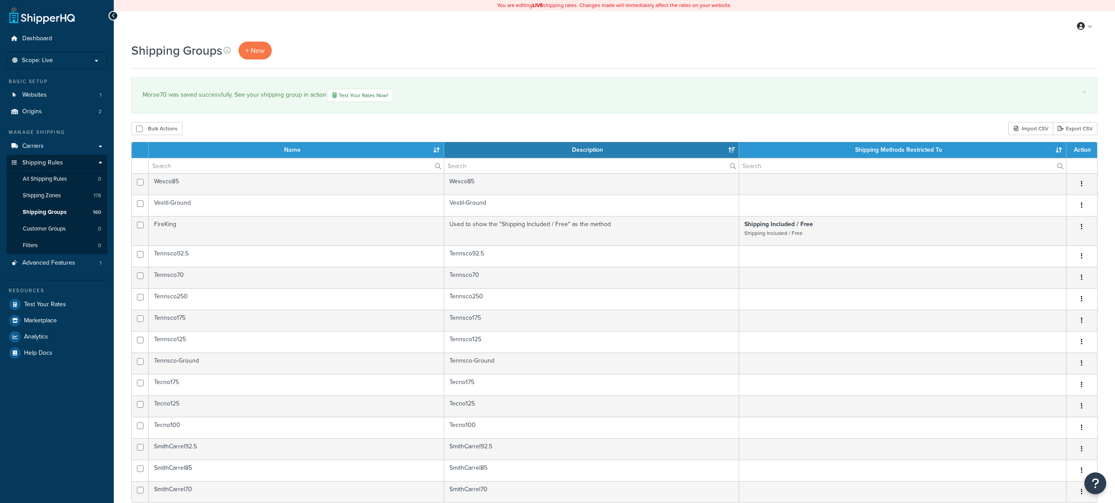
select select "15"
click at [172, 168] on input "text" at bounding box center [296, 165] width 295 height 15
paste input "[PERSON_NAME]"
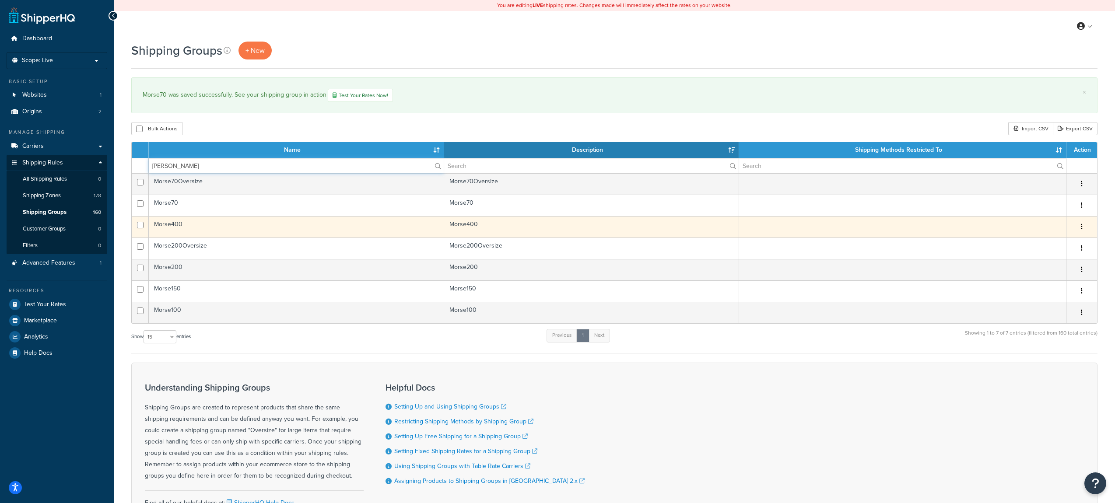
type input "[PERSON_NAME]"
click at [1081, 232] on button "button" at bounding box center [1082, 227] width 12 height 14
click at [1079, 228] on button "button" at bounding box center [1082, 227] width 12 height 14
click at [1052, 241] on link "Edit" at bounding box center [1046, 245] width 69 height 18
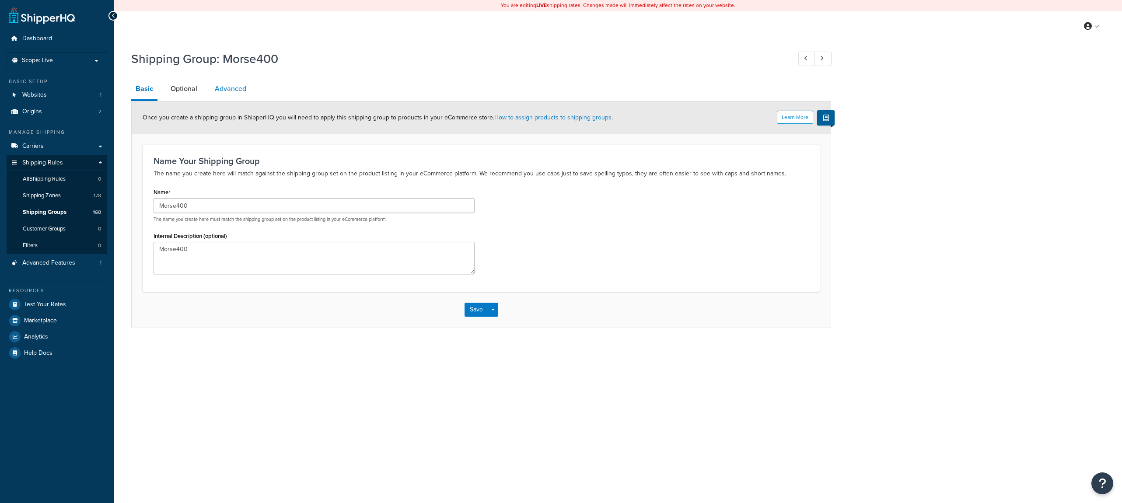
click at [225, 91] on link "Advanced" at bounding box center [230, 88] width 40 height 21
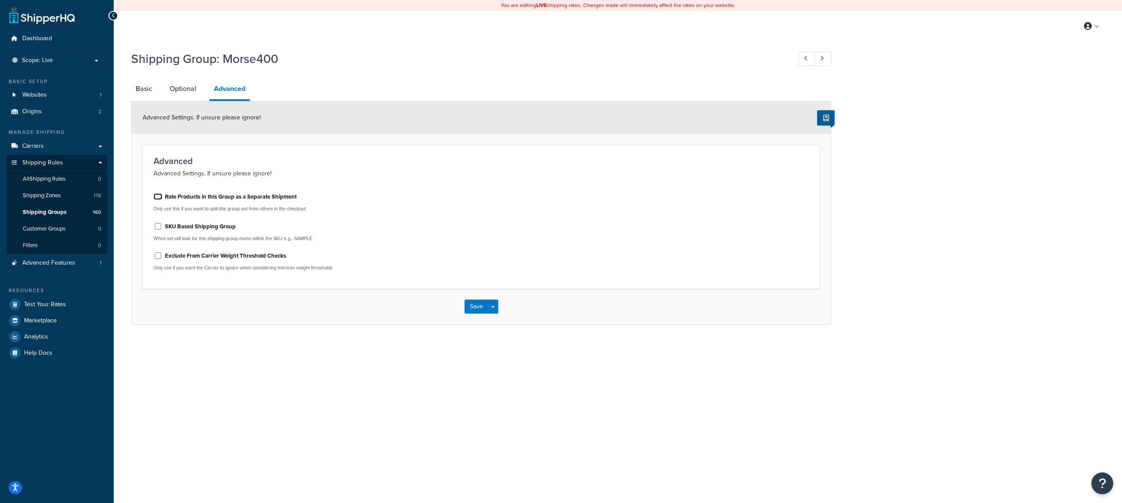
click at [158, 196] on input "Rate Products in this Group as a Separate Shipment" at bounding box center [158, 196] width 9 height 7
checkbox input "true"
click at [472, 301] on button "Save" at bounding box center [477, 307] width 24 height 14
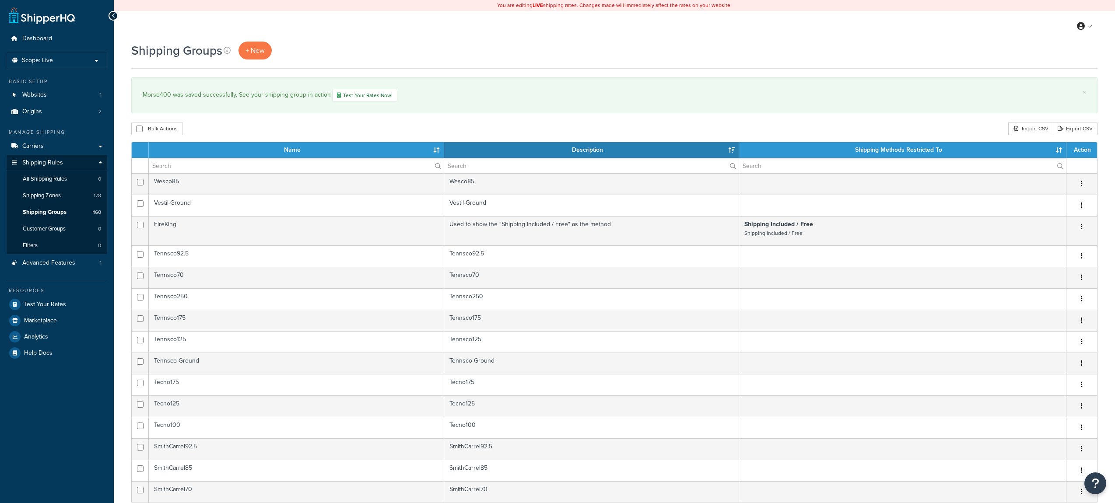
select select "15"
click at [169, 168] on input "text" at bounding box center [296, 165] width 295 height 15
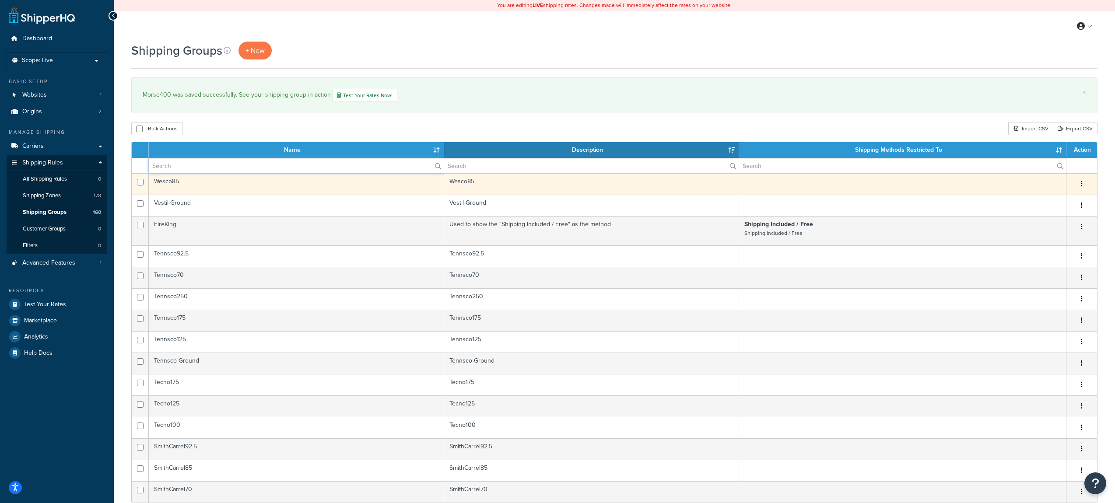
paste input "[PERSON_NAME]"
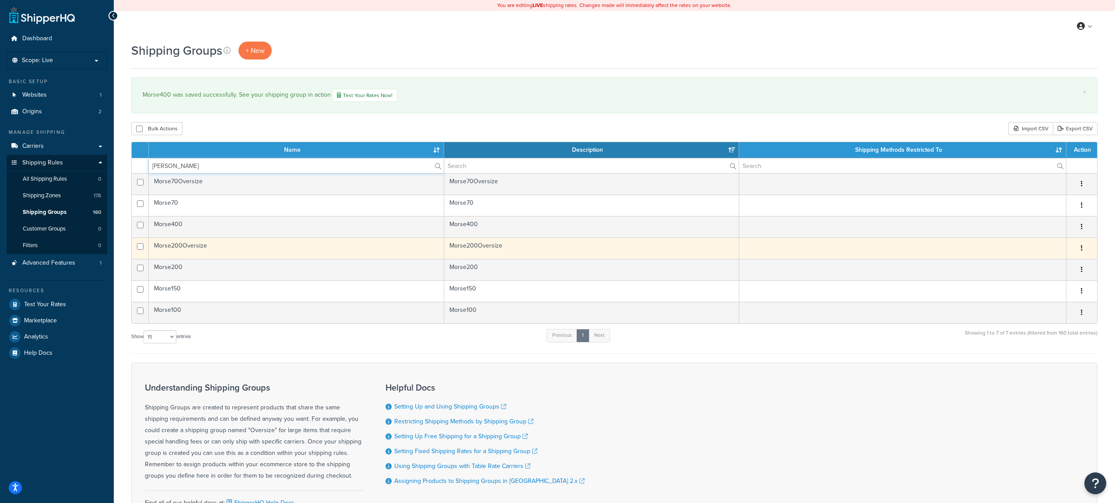
type input "[PERSON_NAME]"
click at [1080, 251] on button "button" at bounding box center [1082, 249] width 12 height 14
click at [1059, 265] on link "Edit" at bounding box center [1046, 267] width 69 height 18
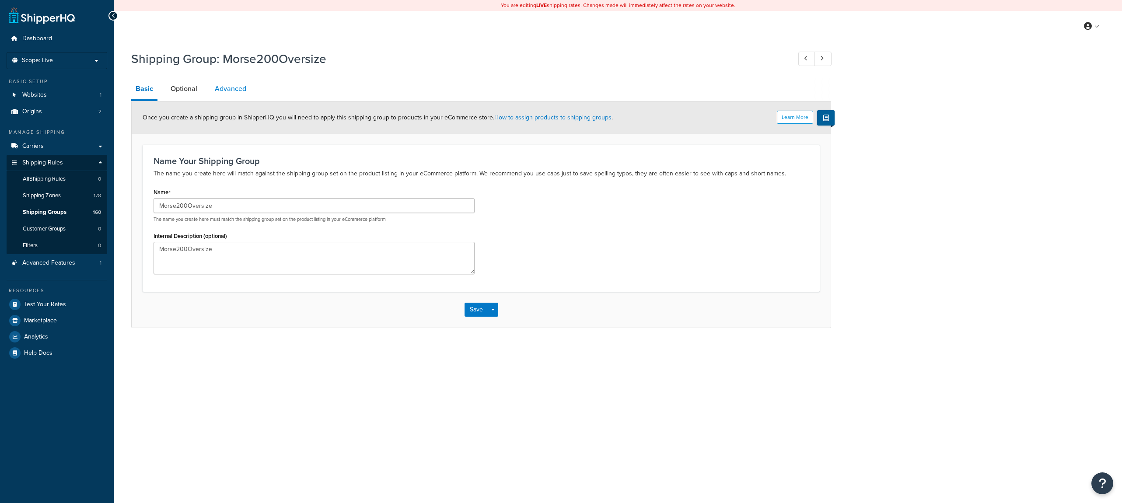
click at [227, 89] on link "Advanced" at bounding box center [230, 88] width 40 height 21
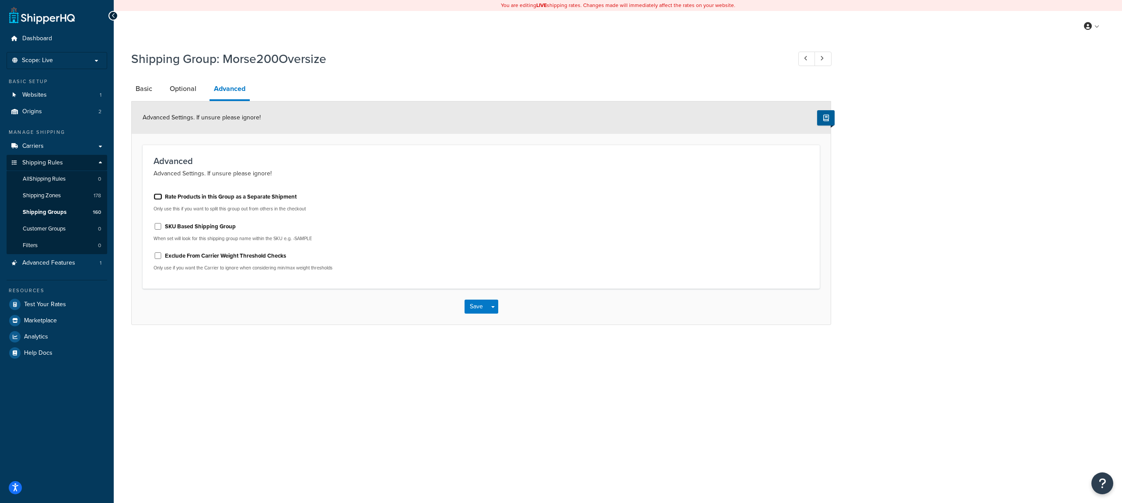
click at [159, 198] on input "Rate Products in this Group as a Separate Shipment" at bounding box center [158, 196] width 9 height 7
checkbox input "true"
click at [474, 311] on button "Save" at bounding box center [477, 307] width 24 height 14
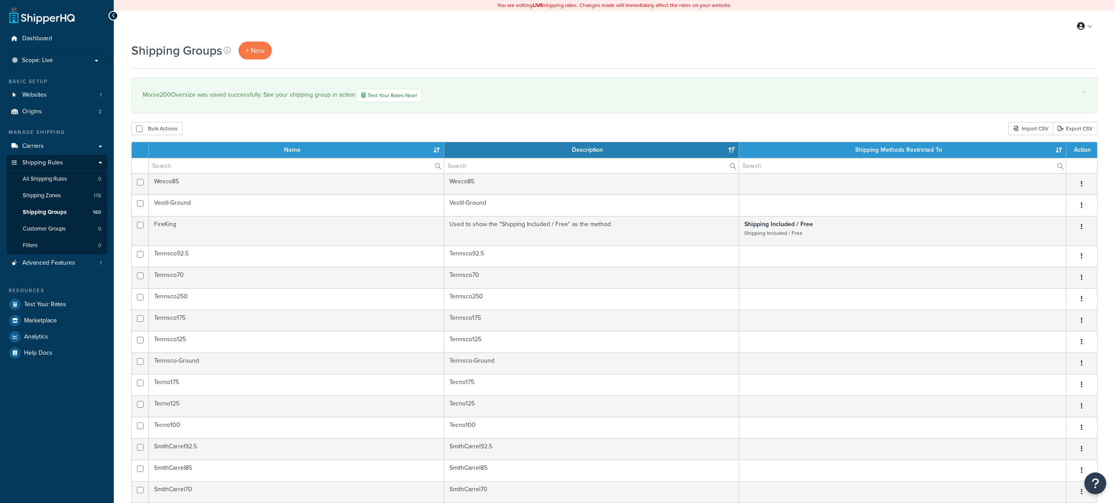
select select "15"
click at [164, 168] on input "text" at bounding box center [296, 165] width 295 height 15
paste input "Morse"
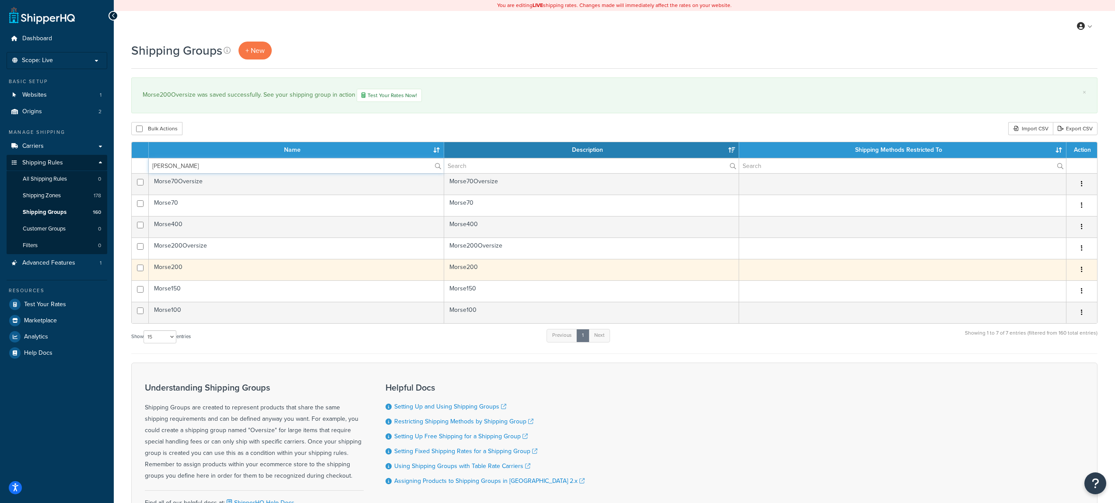
type input "Morse"
click at [1082, 269] on icon "button" at bounding box center [1082, 270] width 2 height 6
click at [1057, 284] on link "Edit" at bounding box center [1046, 288] width 69 height 18
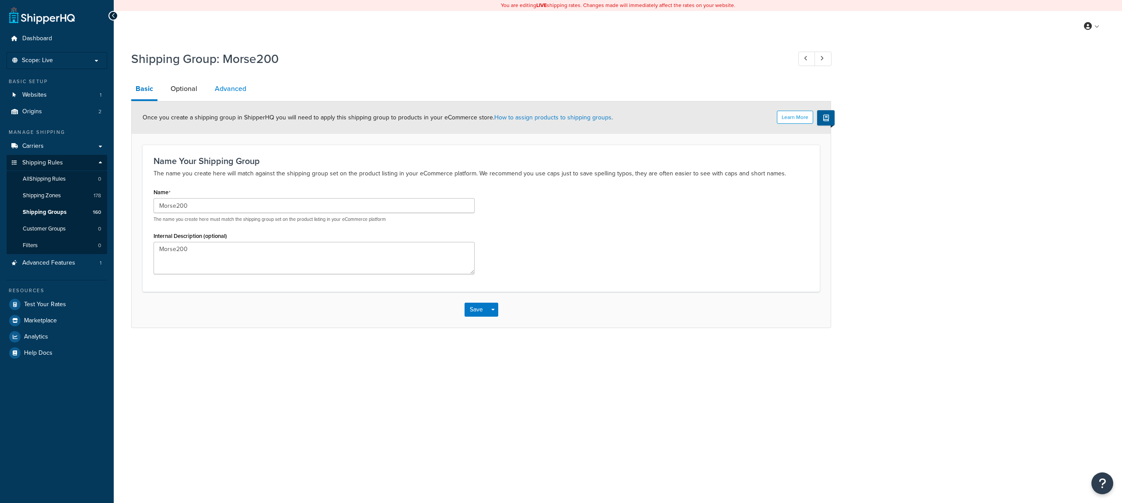
click at [225, 91] on link "Advanced" at bounding box center [230, 88] width 40 height 21
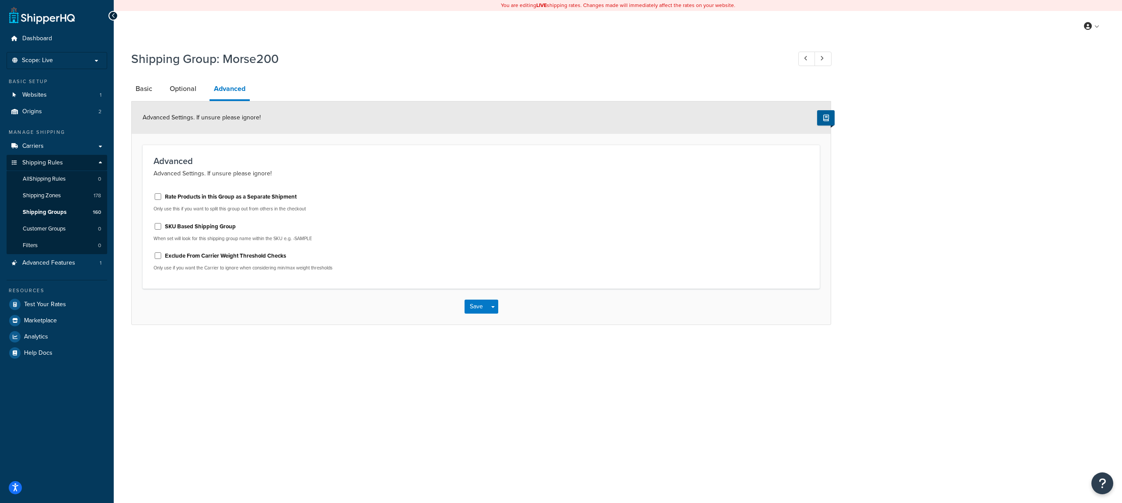
click at [169, 196] on label "Rate Products in this Group as a Separate Shipment" at bounding box center [231, 197] width 132 height 8
click at [162, 196] on input "Rate Products in this Group as a Separate Shipment" at bounding box center [158, 196] width 9 height 7
checkbox input "true"
click at [463, 309] on div "Save Save Dropdown Save and Edit Save and Duplicate Save and Create New" at bounding box center [481, 307] width 699 height 36
click at [470, 309] on button "Save" at bounding box center [477, 307] width 24 height 14
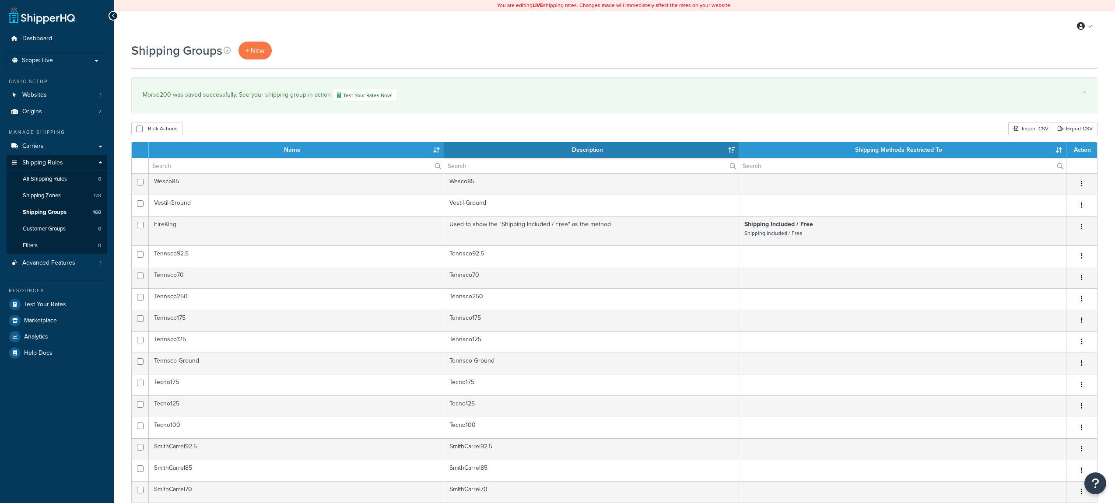
select select "15"
click at [242, 165] on input "text" at bounding box center [296, 165] width 295 height 15
paste input "Morse"
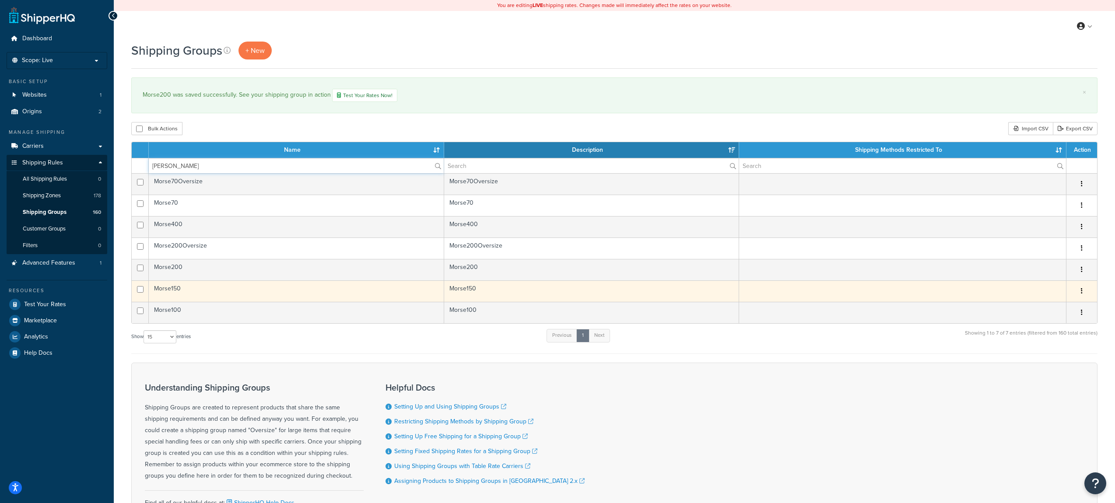
type input "Morse"
click at [1082, 294] on icon "button" at bounding box center [1082, 291] width 2 height 6
click at [1047, 305] on link "Edit" at bounding box center [1046, 310] width 69 height 18
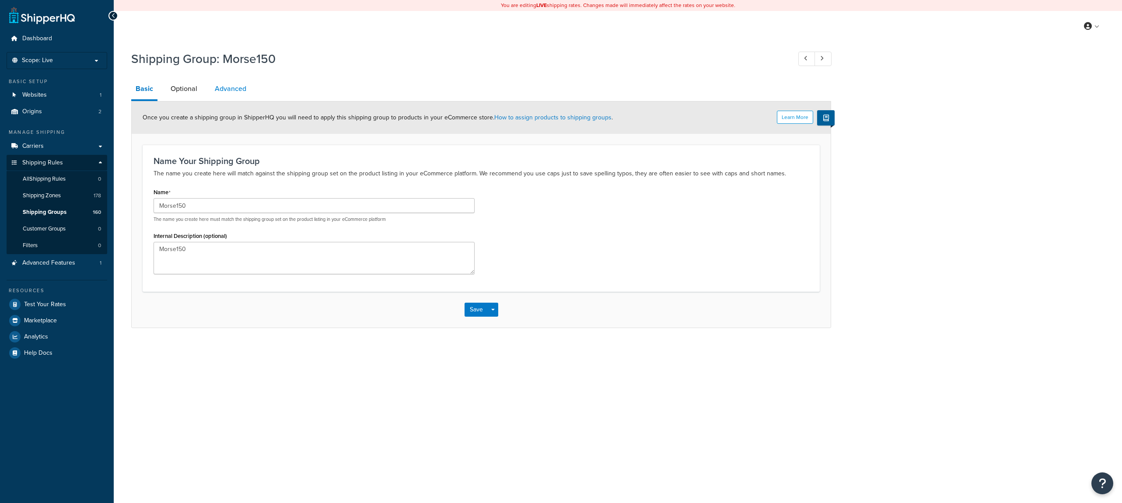
click at [221, 88] on link "Advanced" at bounding box center [230, 88] width 40 height 21
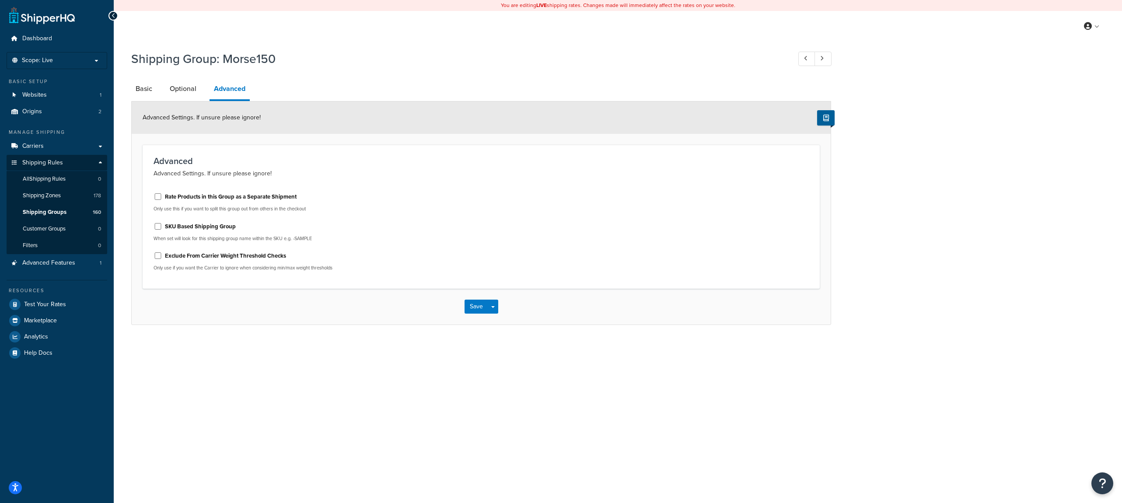
click at [162, 198] on div "Rate Products in this Group as a Separate Shipment" at bounding box center [314, 195] width 321 height 13
click at [237, 197] on label "Rate Products in this Group as a Separate Shipment" at bounding box center [231, 197] width 132 height 8
click at [162, 197] on input "Rate Products in this Group as a Separate Shipment" at bounding box center [158, 196] width 9 height 7
checkbox input "true"
click at [473, 312] on button "Save" at bounding box center [477, 307] width 24 height 14
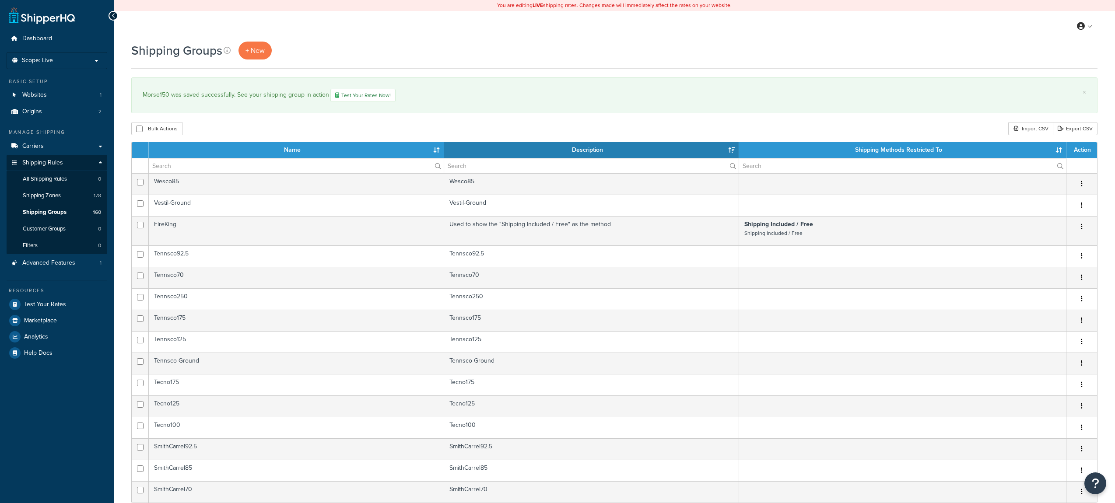
select select "15"
click at [368, 169] on input "text" at bounding box center [296, 165] width 295 height 15
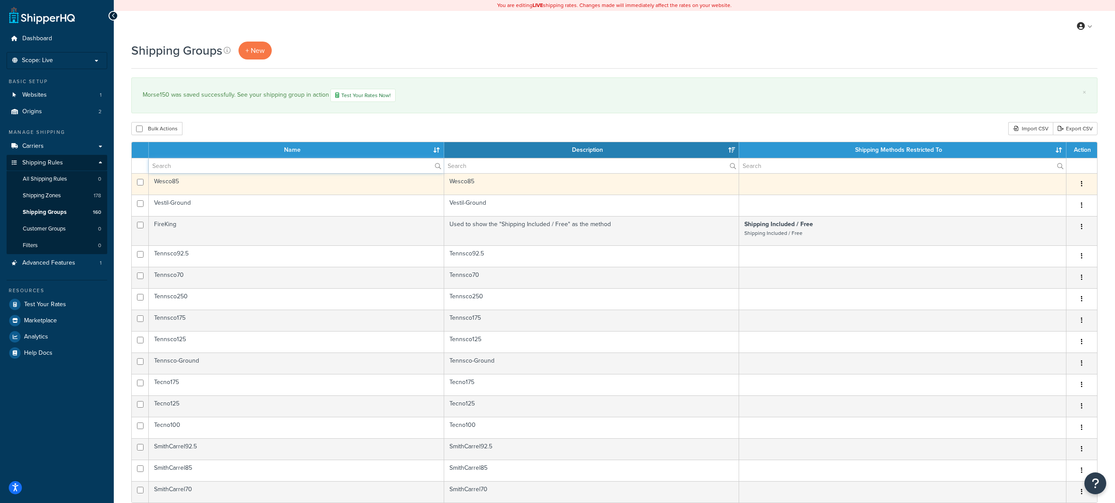
paste input "Morse"
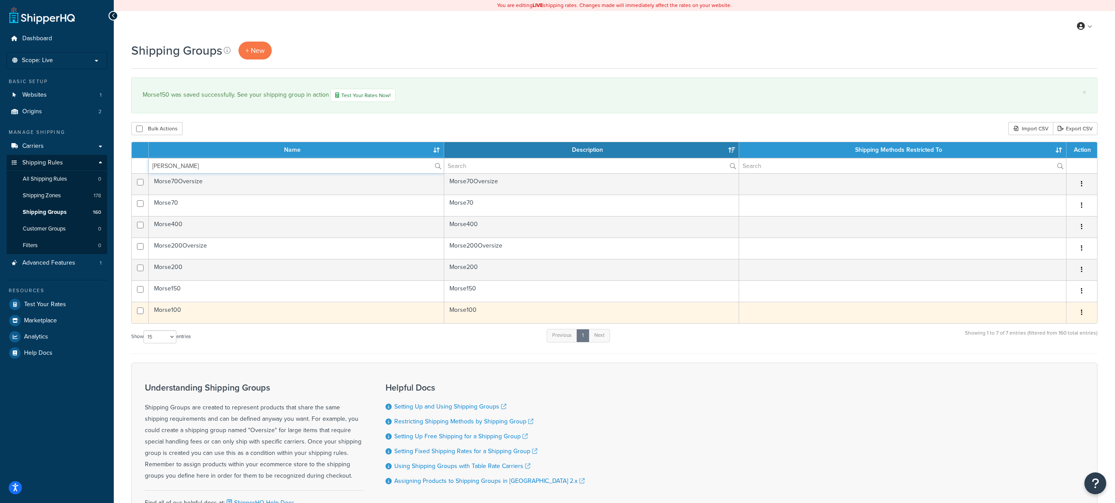
type input "Morse"
click at [1082, 315] on icon "button" at bounding box center [1082, 312] width 2 height 6
click at [1039, 328] on link "Edit" at bounding box center [1046, 331] width 69 height 18
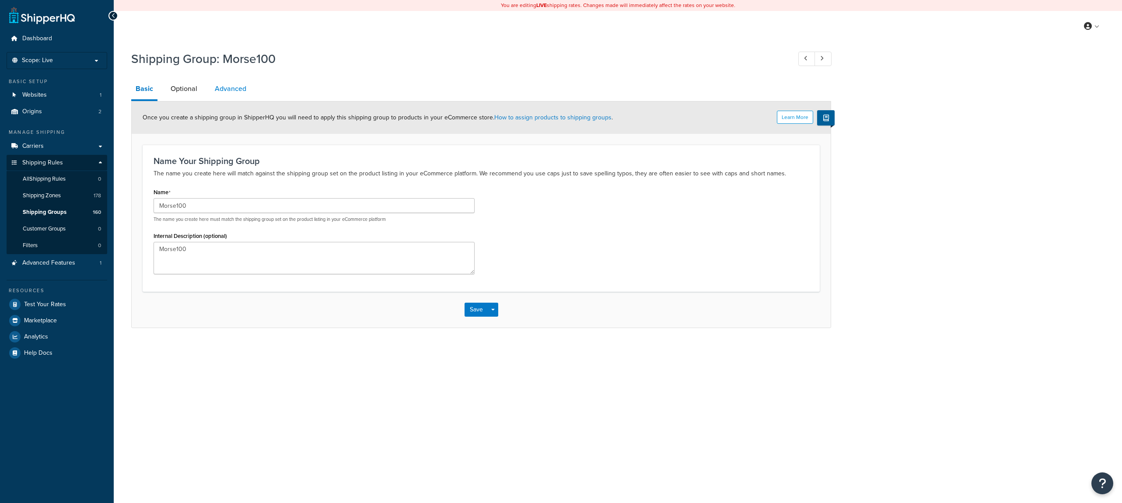
click at [227, 85] on link "Advanced" at bounding box center [230, 88] width 40 height 21
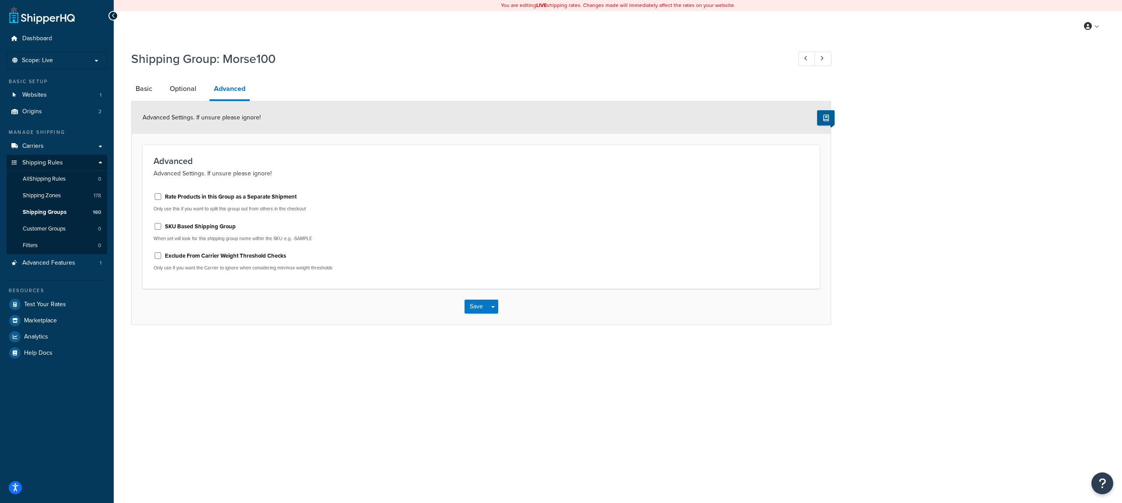
click at [173, 200] on label "Rate Products in this Group as a Separate Shipment" at bounding box center [231, 197] width 132 height 8
click at [162, 200] on input "Rate Products in this Group as a Separate Shipment" at bounding box center [158, 196] width 9 height 7
checkbox input "true"
click at [477, 308] on button "Save" at bounding box center [477, 307] width 24 height 14
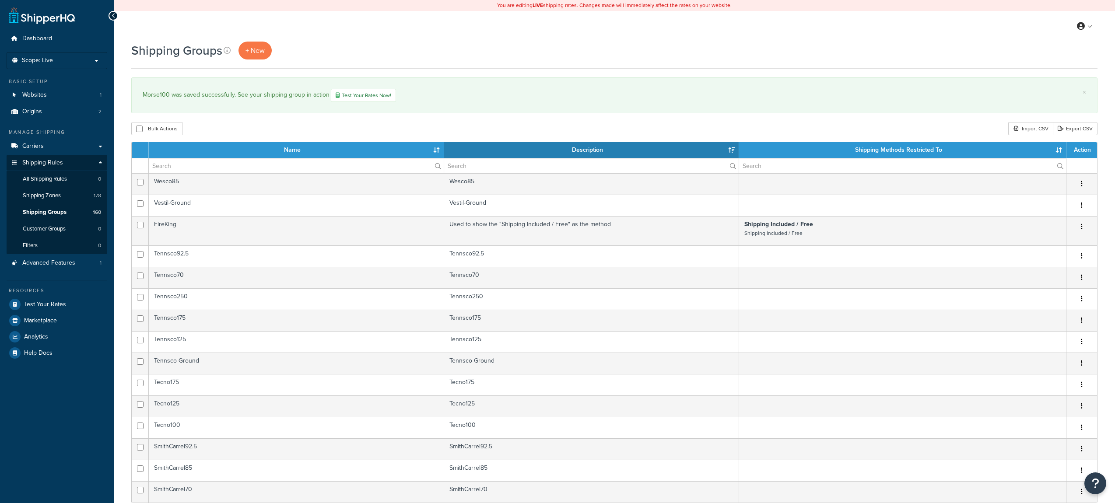
select select "15"
click at [1089, 128] on link "Export CSV" at bounding box center [1075, 128] width 45 height 13
click at [425, 63] on div "Shipping Groups + New" at bounding box center [614, 55] width 966 height 27
click at [52, 151] on link "Carriers" at bounding box center [57, 146] width 101 height 16
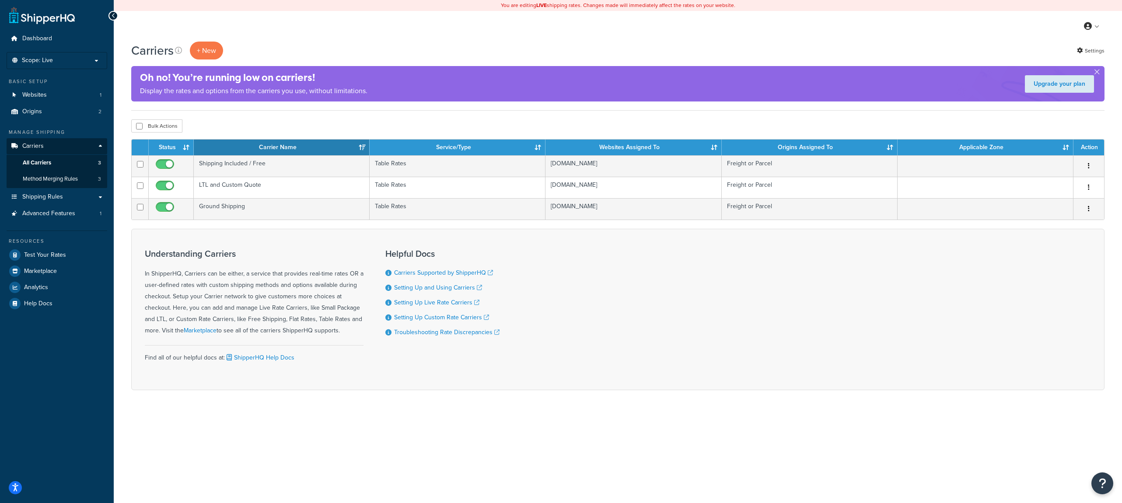
click at [121, 255] on div "Carriers + New Settings Oh no! You’re running low on carriers! Display the rate…" at bounding box center [618, 231] width 1009 height 379
